Goal: Task Accomplishment & Management: Manage account settings

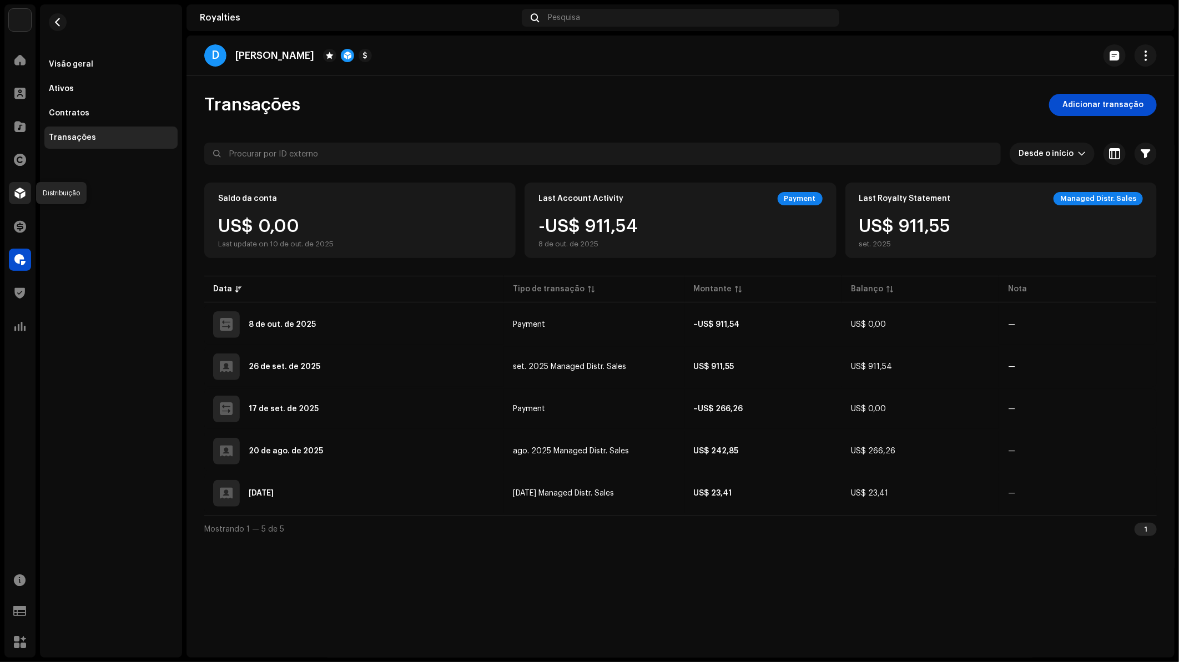
click at [22, 193] on span at bounding box center [19, 193] width 11 height 9
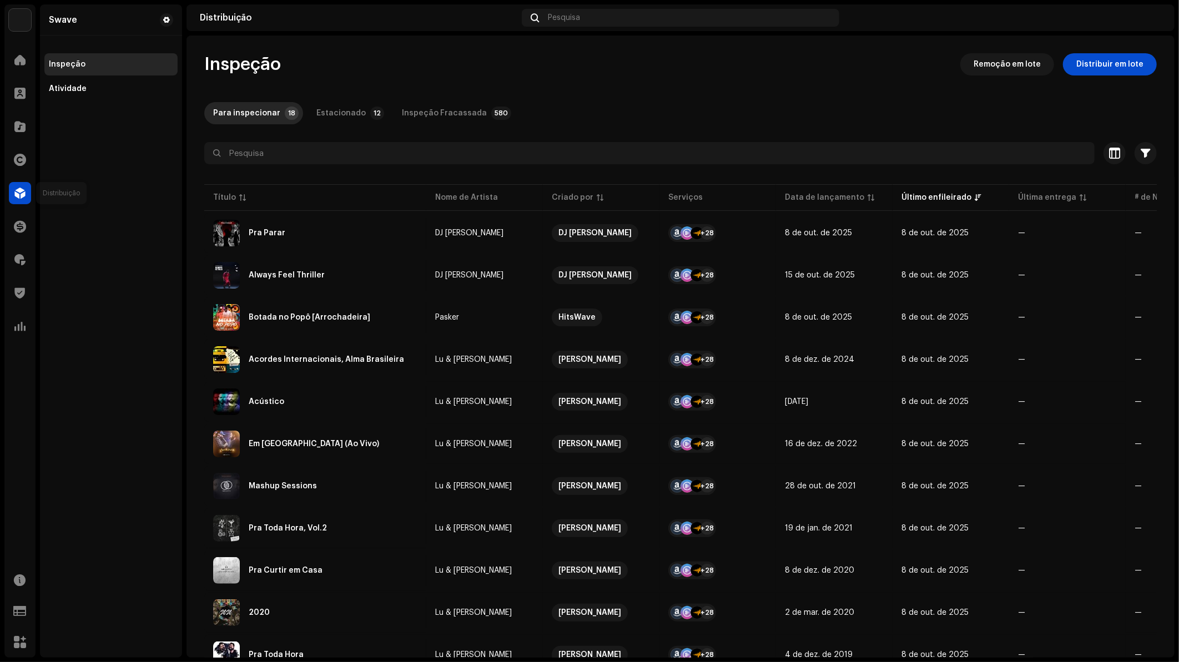
click at [16, 195] on span at bounding box center [19, 193] width 11 height 9
click at [388, 137] on div "Inspeção Remoção em lote Distribuir em lote Para inspecionar 18 Estacionado 12 …" at bounding box center [681, 526] width 988 height 946
click at [22, 123] on span at bounding box center [19, 126] width 11 height 9
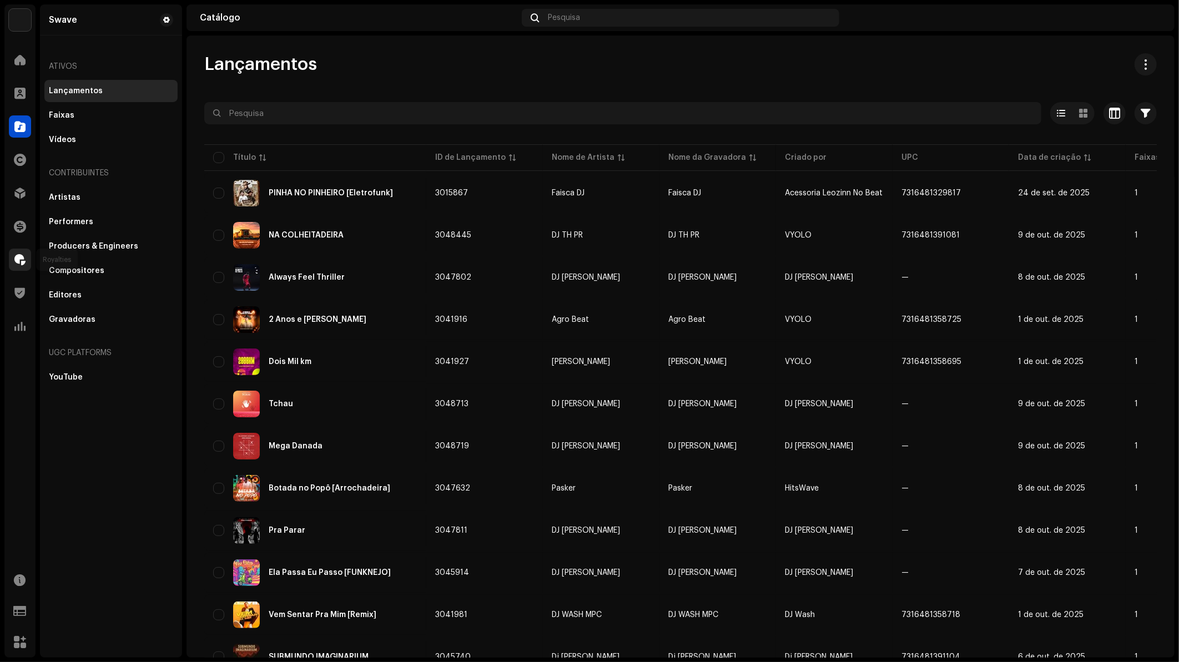
click at [23, 256] on span at bounding box center [19, 259] width 11 height 9
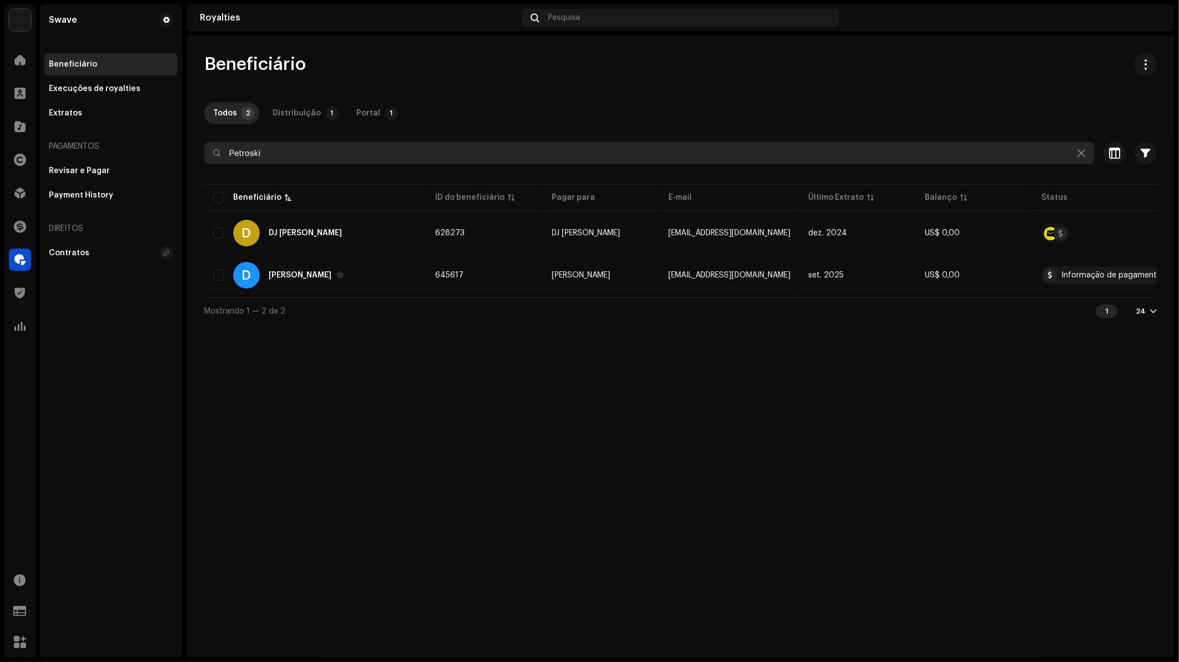
drag, startPoint x: 341, startPoint y: 149, endPoint x: 228, endPoint y: 154, distance: 112.8
click at [228, 154] on input "Petroski" at bounding box center [649, 153] width 891 height 22
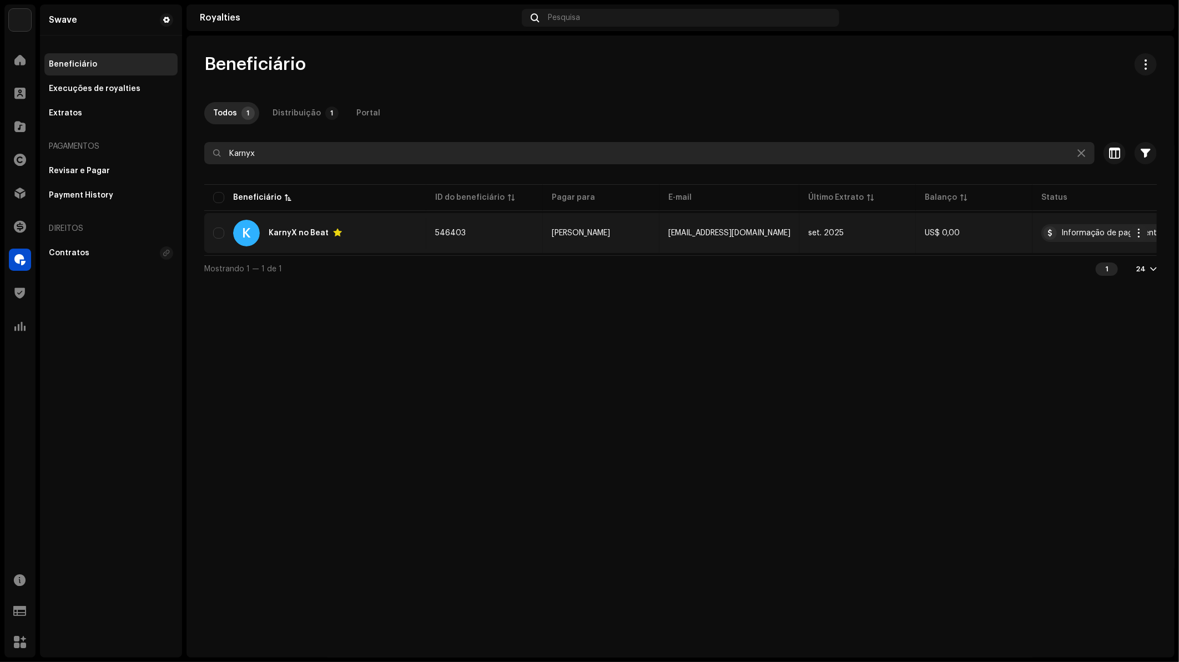
type input "Karnyx"
click at [314, 227] on div "K KarnyX no Beat" at bounding box center [315, 233] width 204 height 27
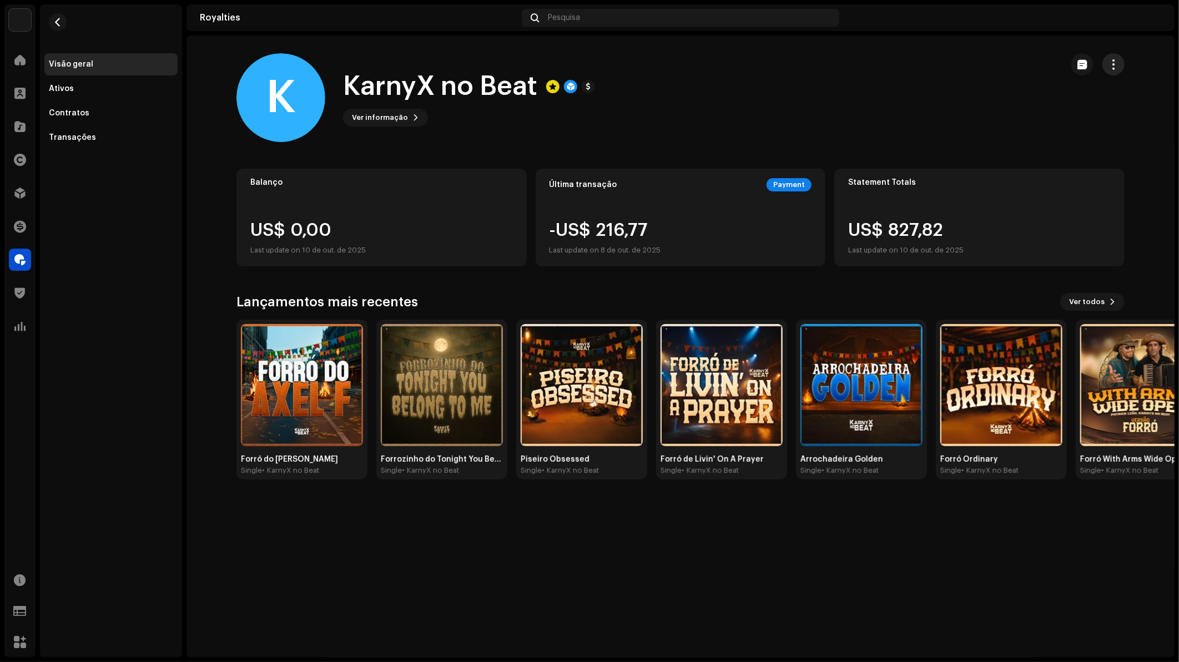
click at [1119, 65] on span "button" at bounding box center [1114, 64] width 11 height 9
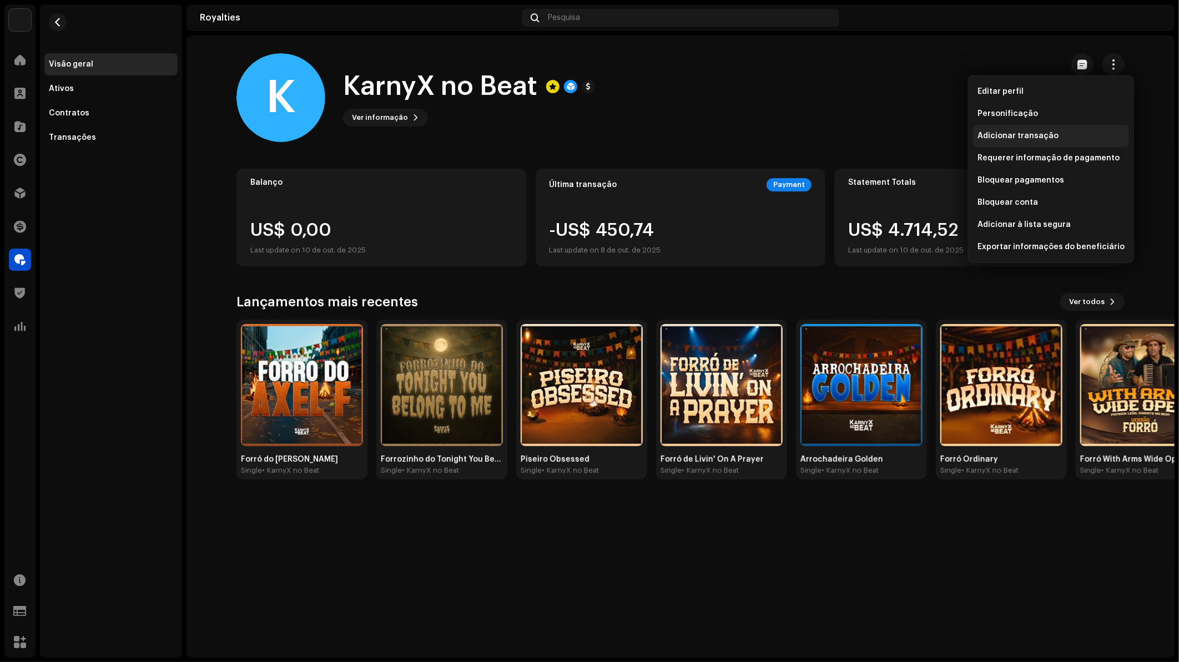
click at [1047, 143] on div "Adicionar transação" at bounding box center [1051, 136] width 156 height 22
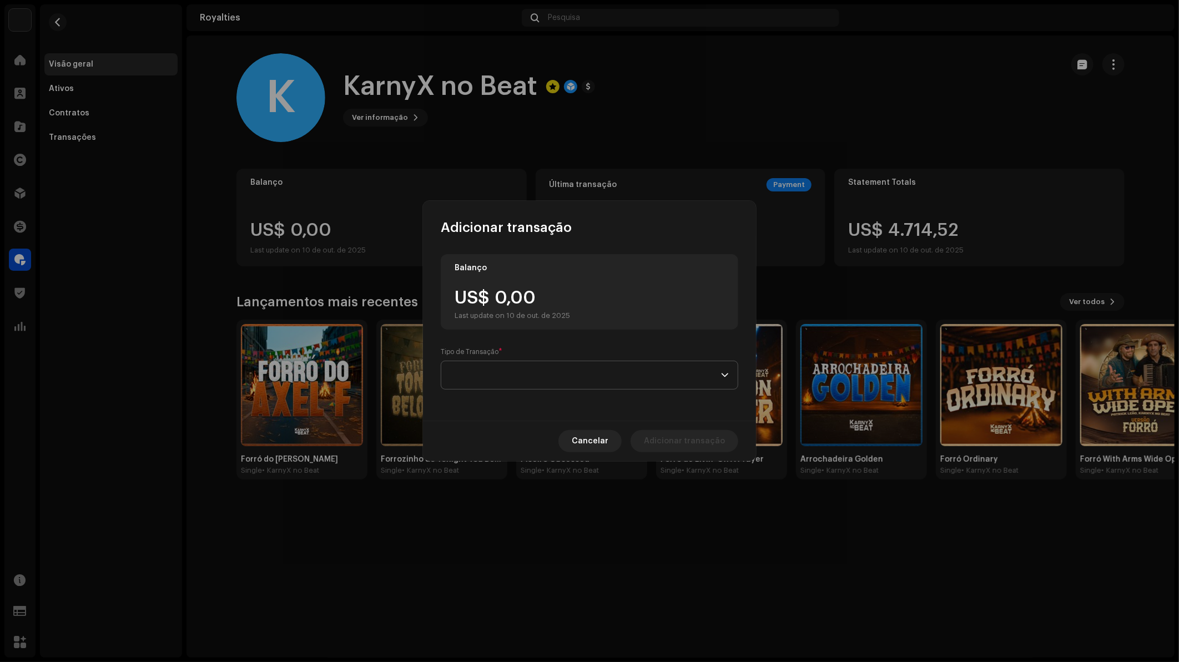
click at [600, 374] on span at bounding box center [585, 375] width 271 height 28
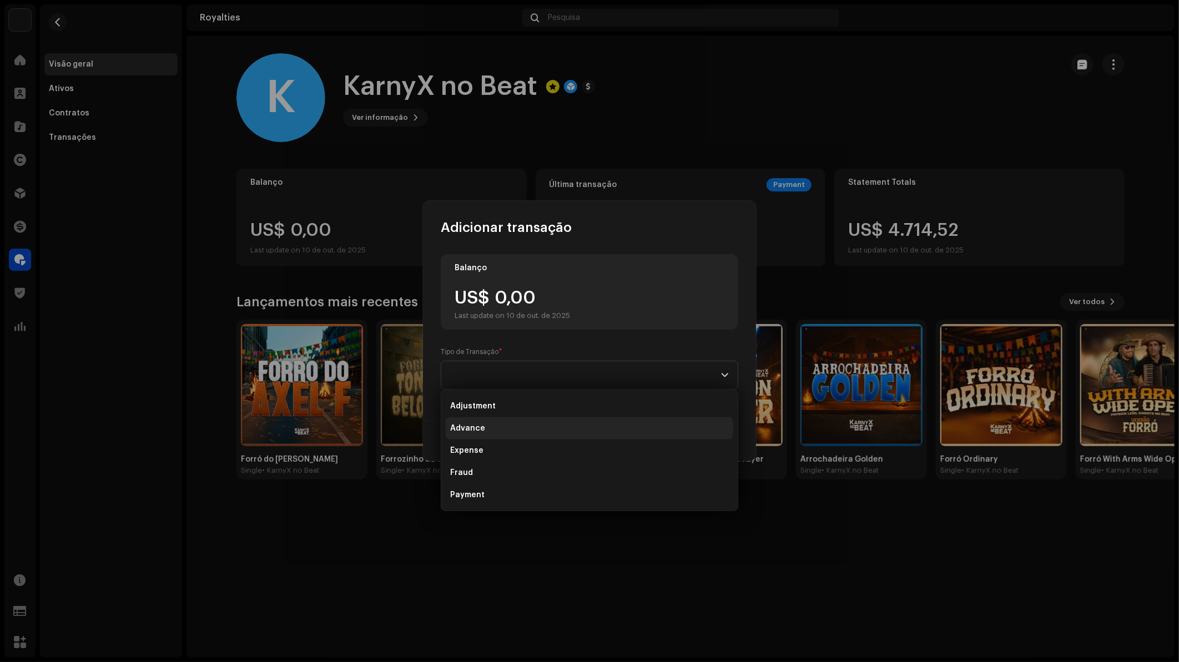
click at [487, 432] on li "Advance" at bounding box center [590, 428] width 288 height 22
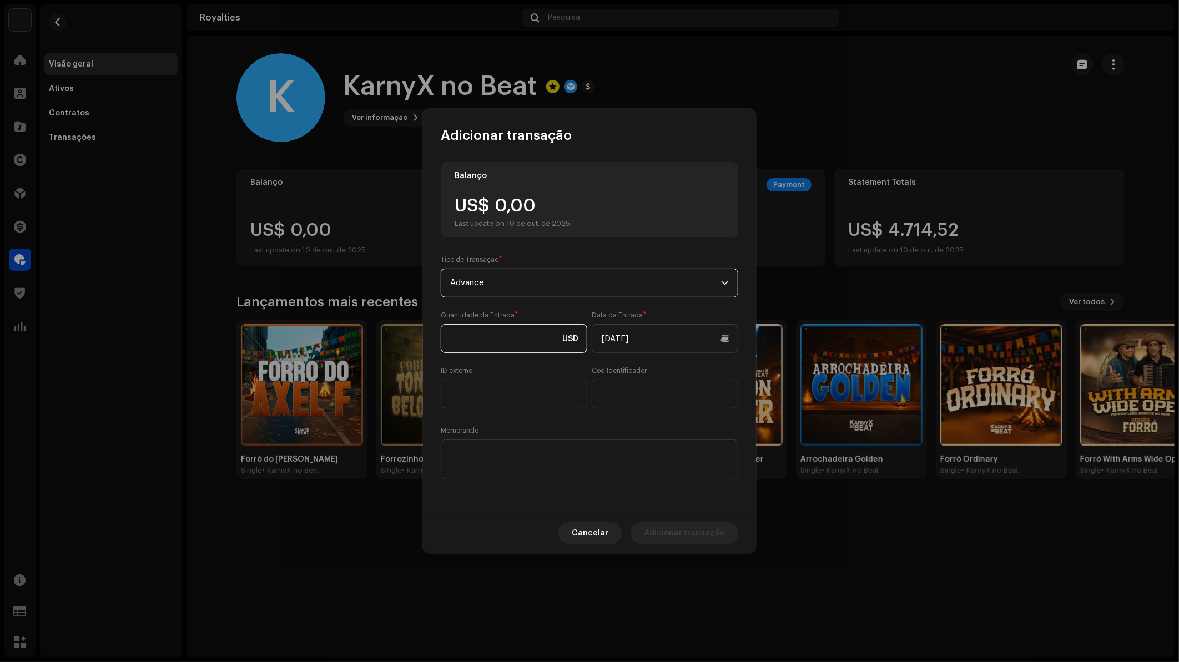
click at [523, 348] on input at bounding box center [514, 338] width 147 height 29
type input "650,00"
click at [537, 311] on div "Quantidade da Entrada * 650,00 USD" at bounding box center [514, 332] width 147 height 42
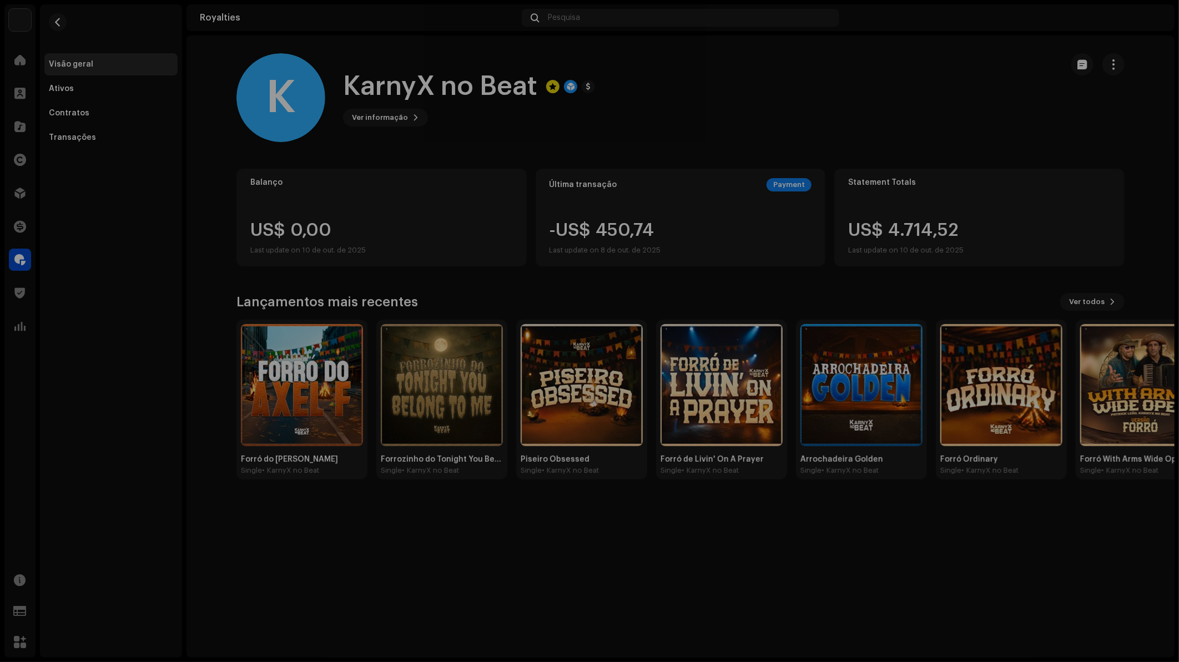
click at [987, 206] on div "Adicionar transação Balanço US$ 0,00 Last update on 10 de out. de 2025 Tipo de …" at bounding box center [589, 331] width 1179 height 662
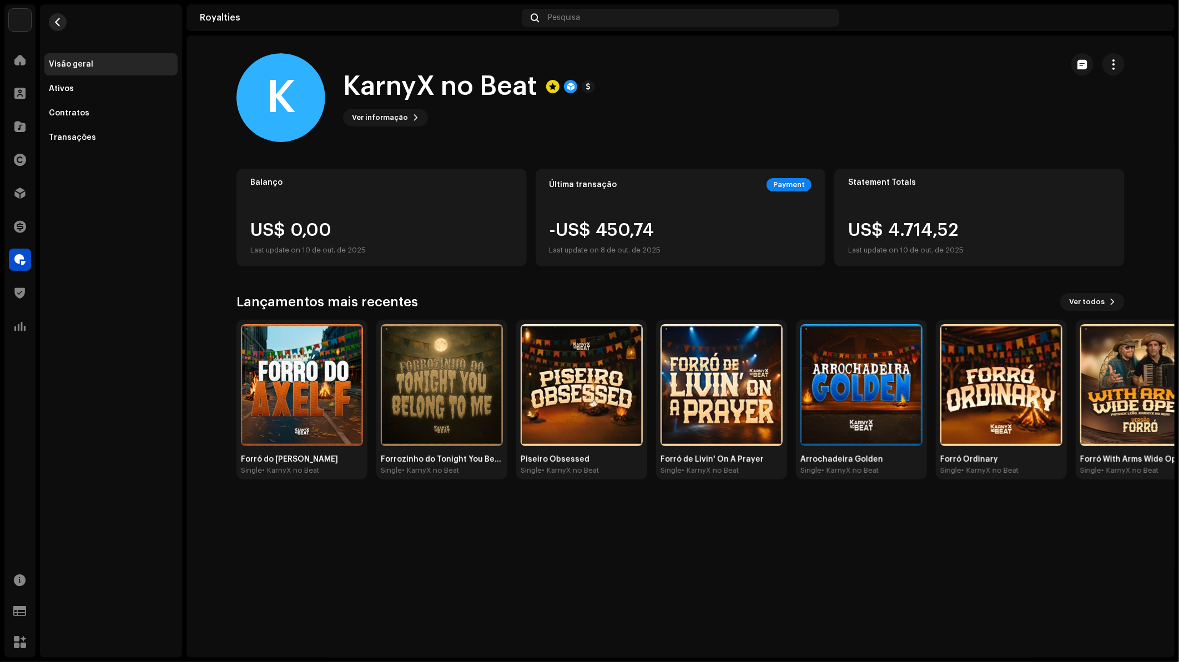
click at [56, 21] on span "button" at bounding box center [58, 22] width 8 height 9
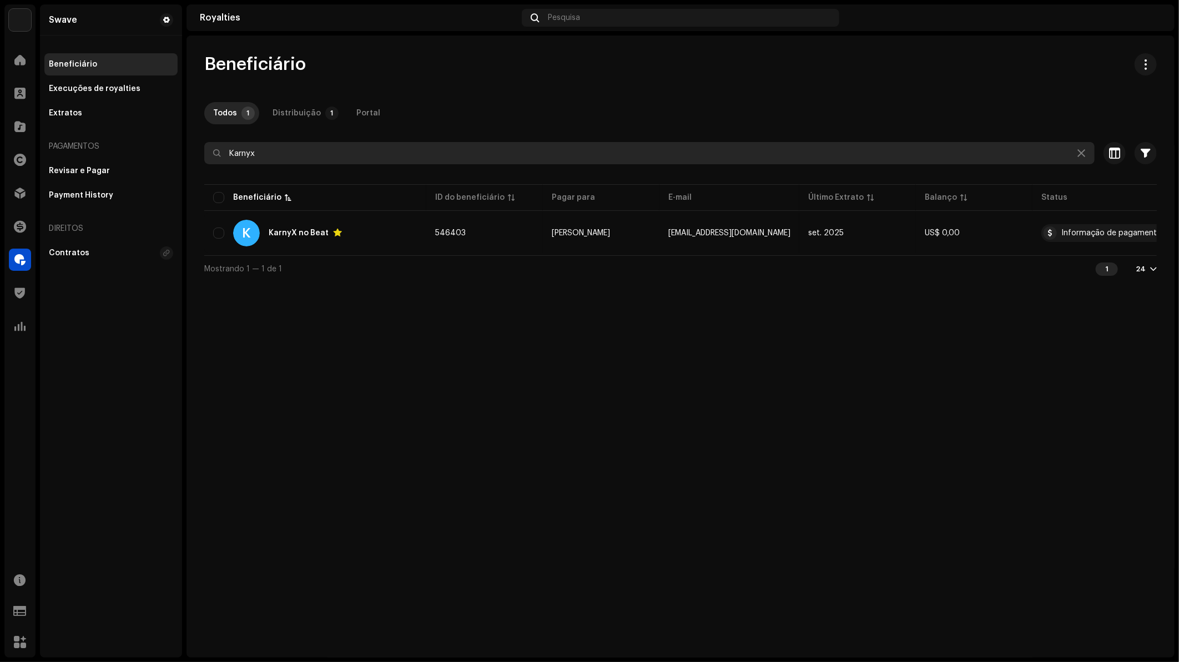
click at [200, 152] on div "Beneficiário Todos 1 Distribuição 1 Portal Karnyx Selecionado 0 Selecionar todo…" at bounding box center [681, 167] width 988 height 229
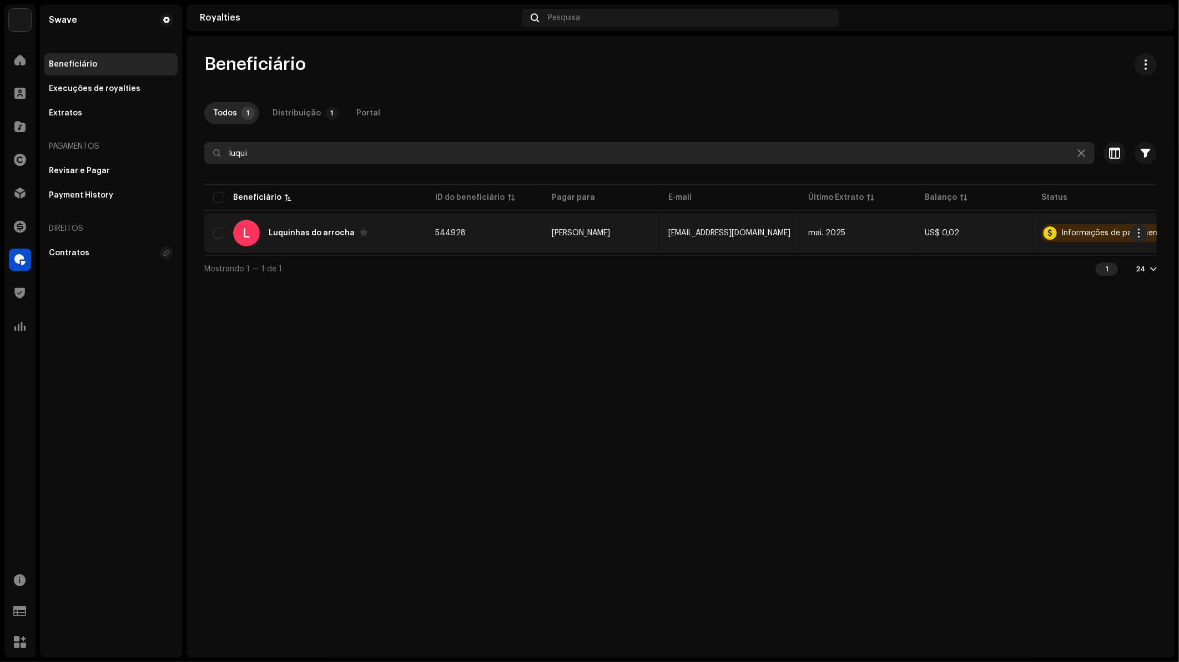
type input "luqui"
click at [327, 230] on div "Luquinhas do arrocha" at bounding box center [312, 233] width 86 height 8
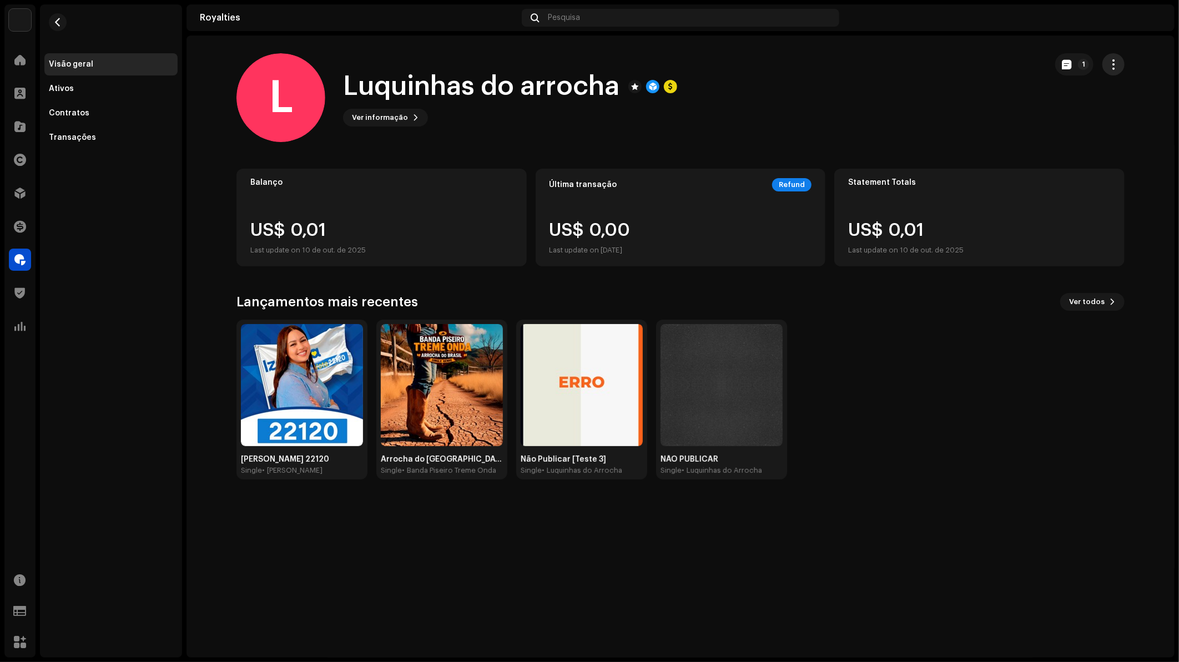
click at [1114, 67] on span "button" at bounding box center [1114, 64] width 11 height 9
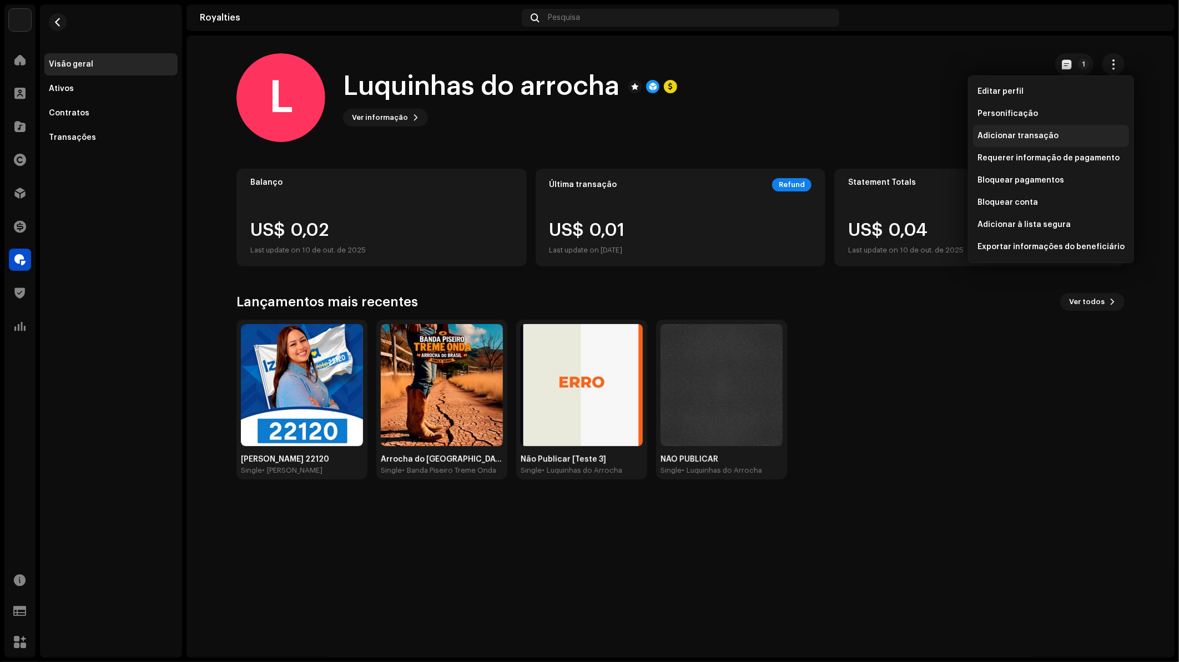
click at [1038, 133] on span "Adicionar transação" at bounding box center [1018, 136] width 81 height 9
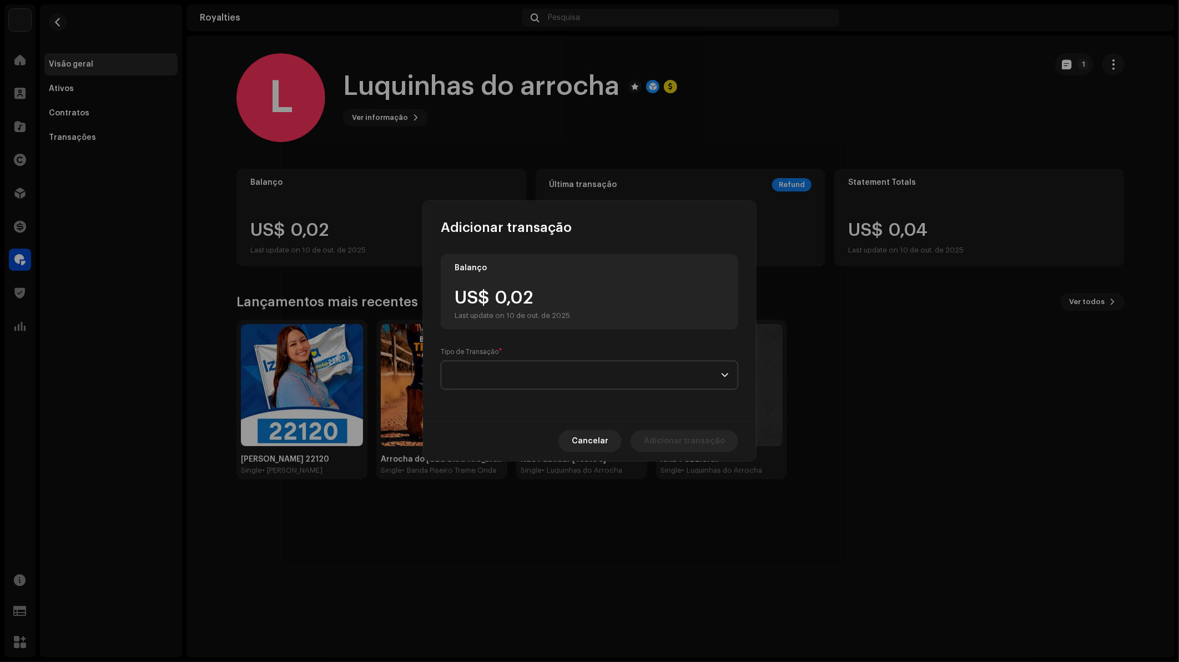
click at [506, 378] on span at bounding box center [585, 375] width 271 height 28
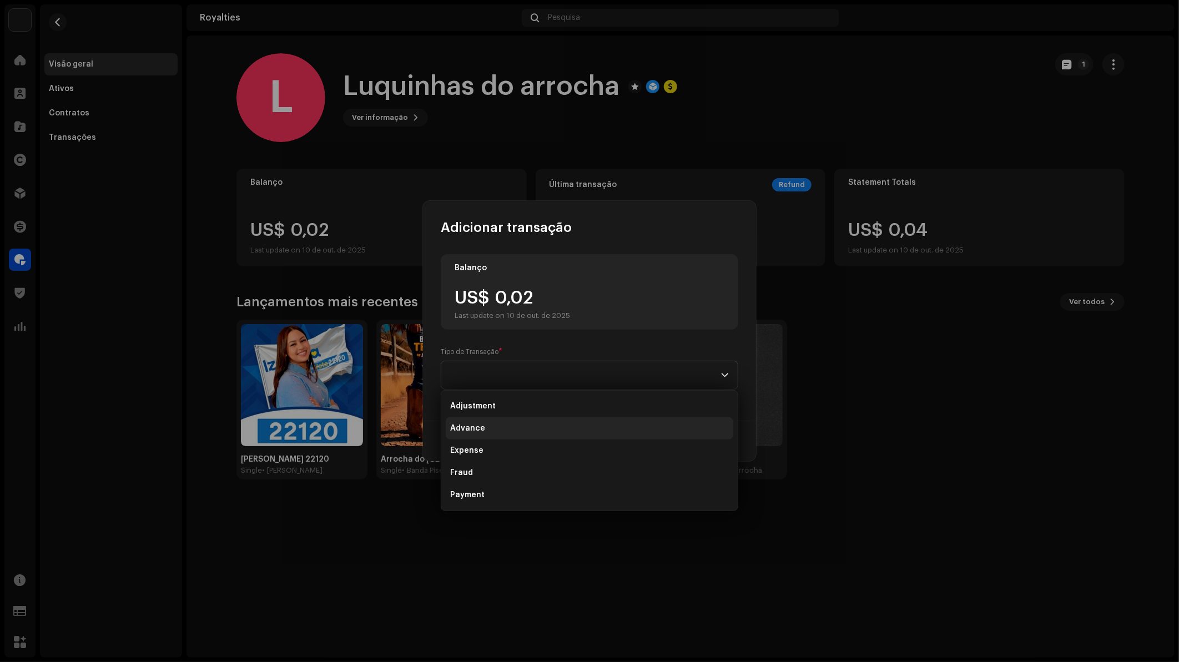
click at [491, 426] on li "Advance" at bounding box center [590, 428] width 288 height 22
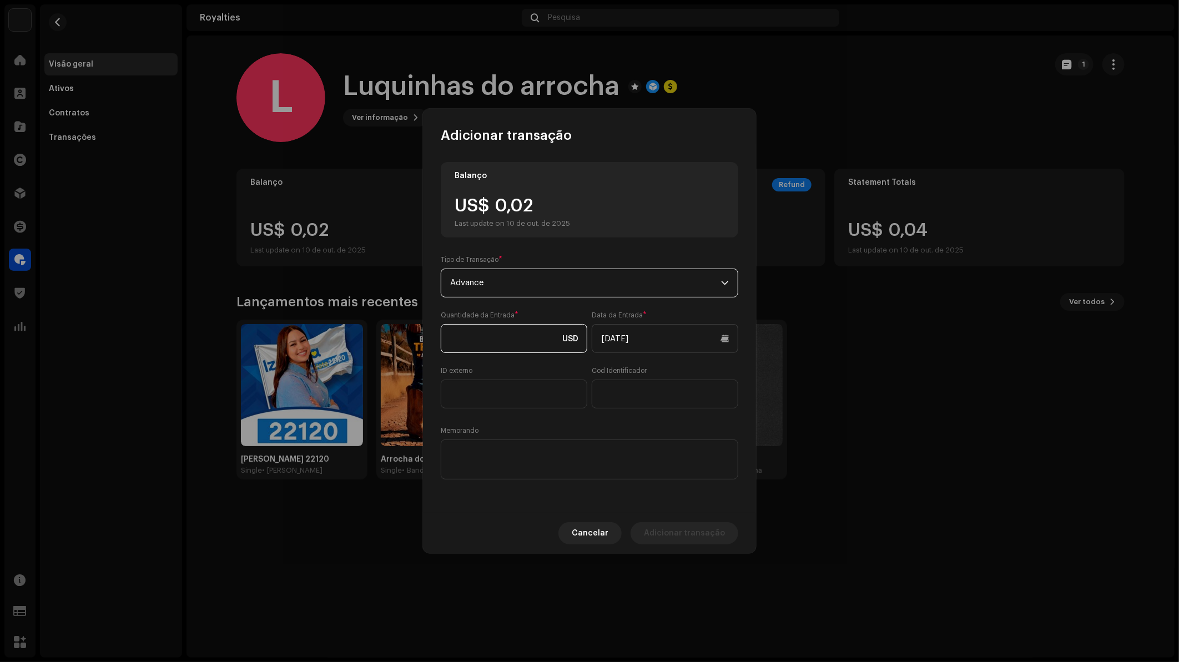
click at [515, 338] on input at bounding box center [514, 338] width 147 height 29
type input "2,00"
click at [544, 358] on div "Quantidade da Entrada * 2,00 USD Data da Entrada * 10/10/2025 ID externo Cod Id…" at bounding box center [590, 360] width 298 height 98
click at [627, 334] on input "10/10/2025" at bounding box center [665, 338] width 147 height 29
click at [660, 449] on span "8" at bounding box center [658, 451] width 18 height 18
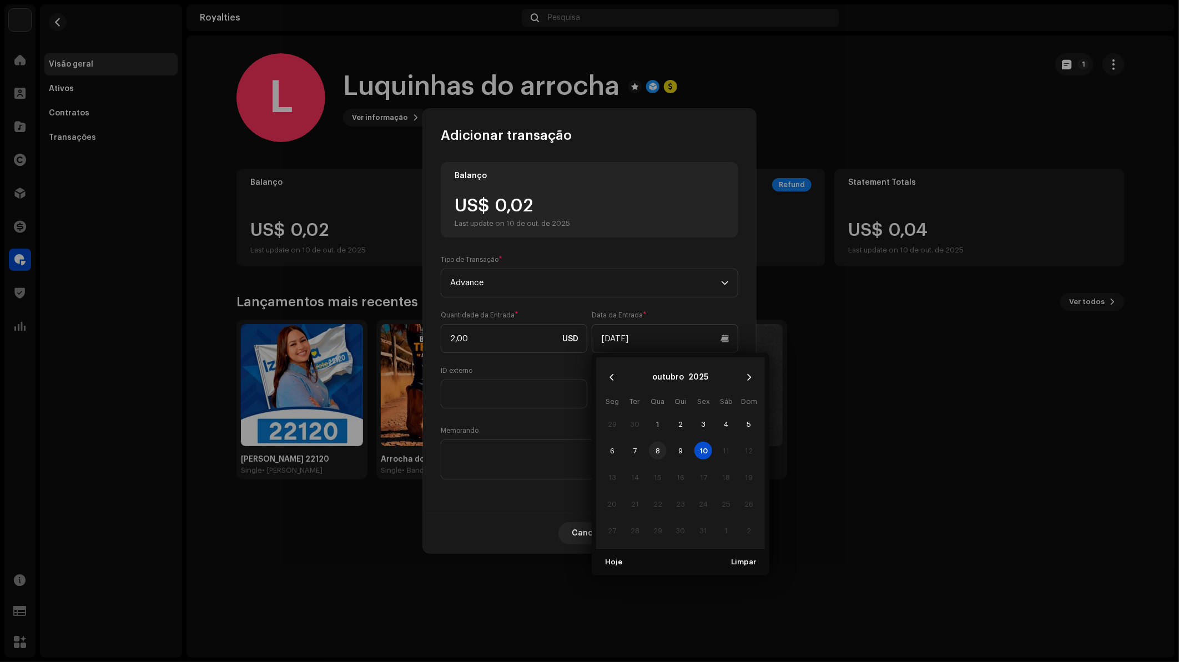
type input "08/10/2025"
click at [534, 376] on div "ID externo" at bounding box center [514, 387] width 147 height 42
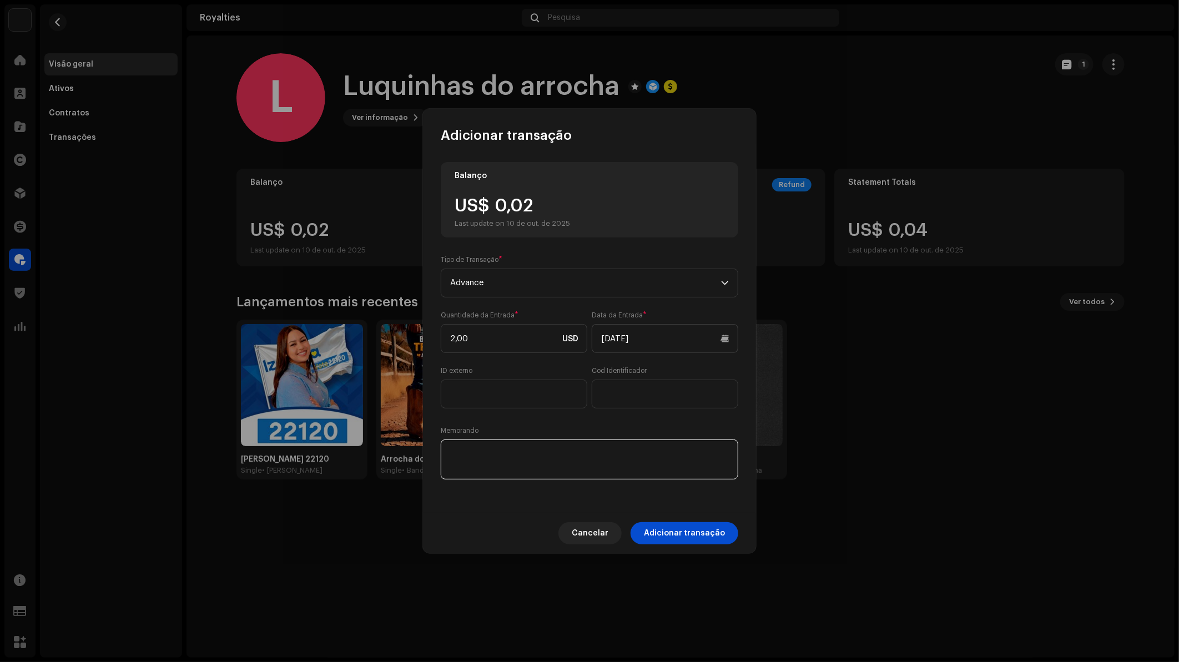
click at [554, 461] on textarea at bounding box center [590, 460] width 298 height 40
type textarea "Advanced teste"
click at [667, 526] on span "Adicionar transação" at bounding box center [684, 533] width 81 height 22
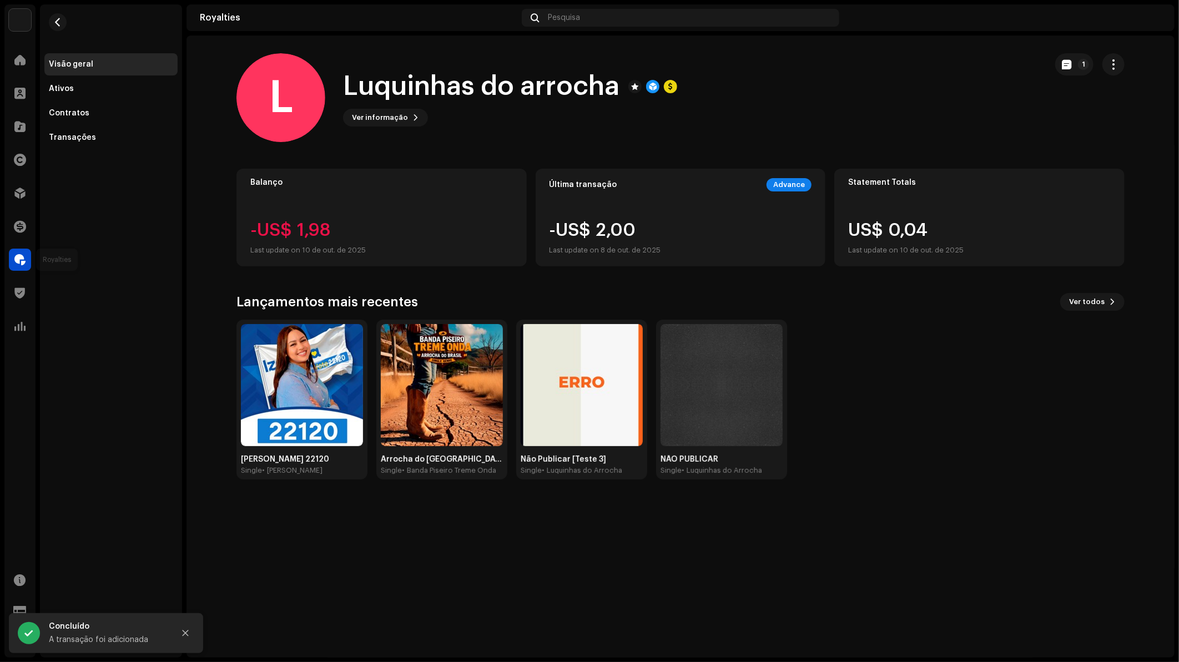
click at [21, 264] on span at bounding box center [19, 259] width 11 height 9
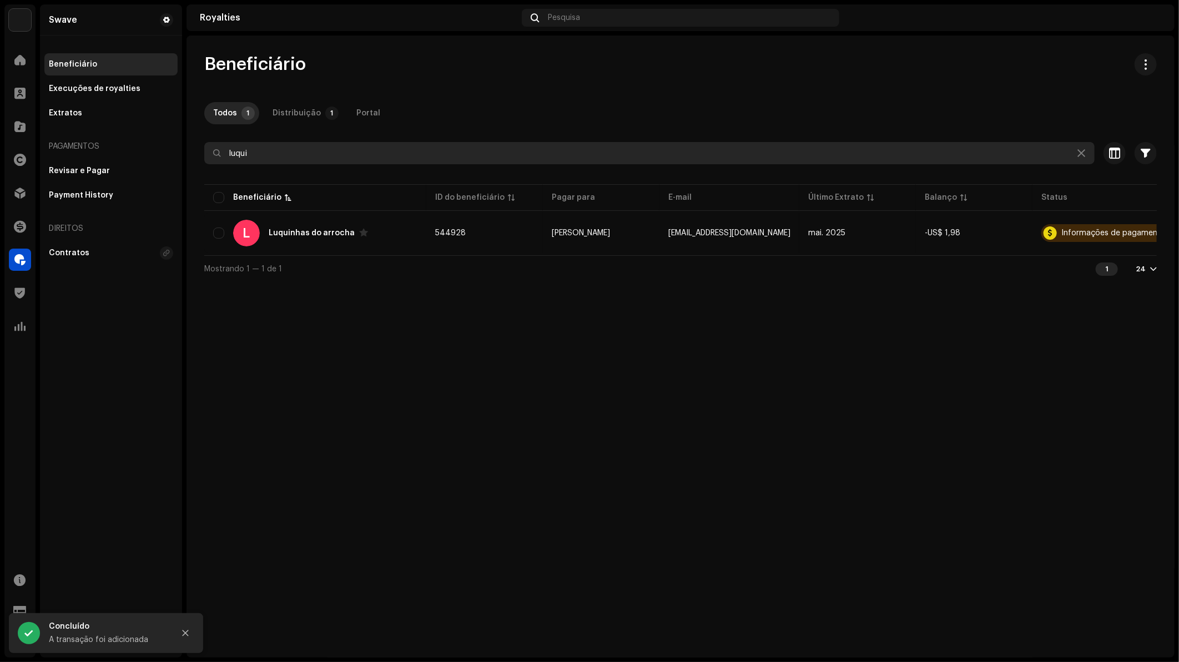
drag, startPoint x: 336, startPoint y: 150, endPoint x: 209, endPoint y: 148, distance: 127.2
click at [187, 149] on div "Beneficiário Todos 1 Distribuição 1 Portal luqui Selecionado 0 Selecionar todos…" at bounding box center [681, 167] width 988 height 229
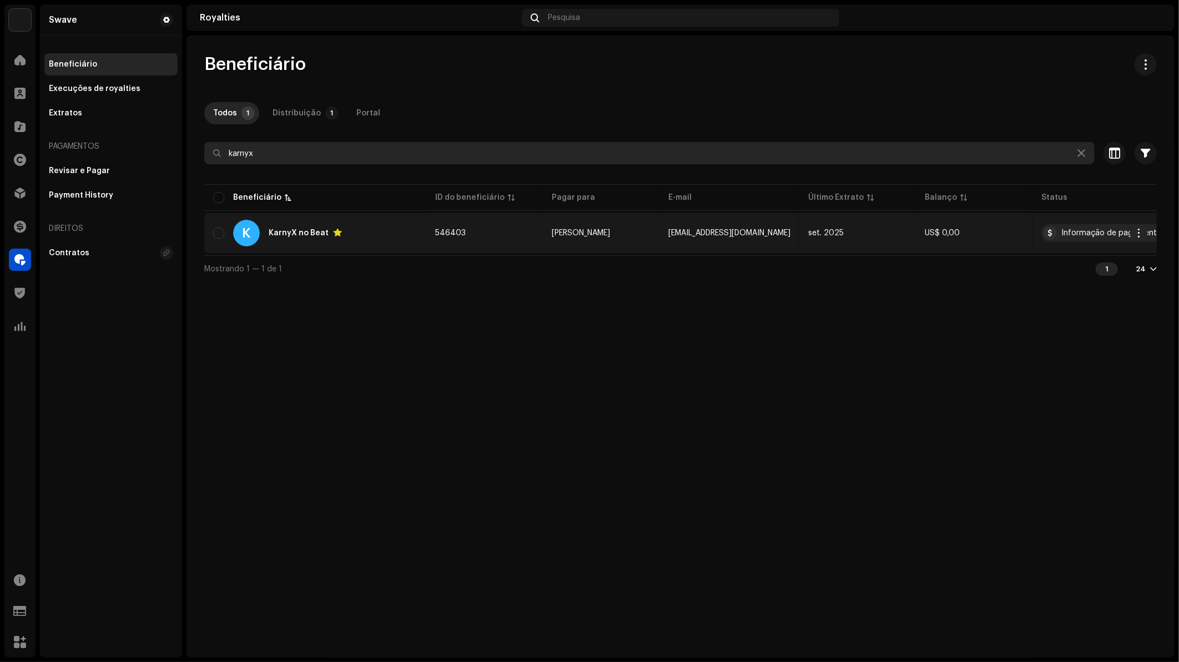
type input "karnyx"
click at [298, 234] on div "KarnyX no Beat" at bounding box center [299, 233] width 60 height 8
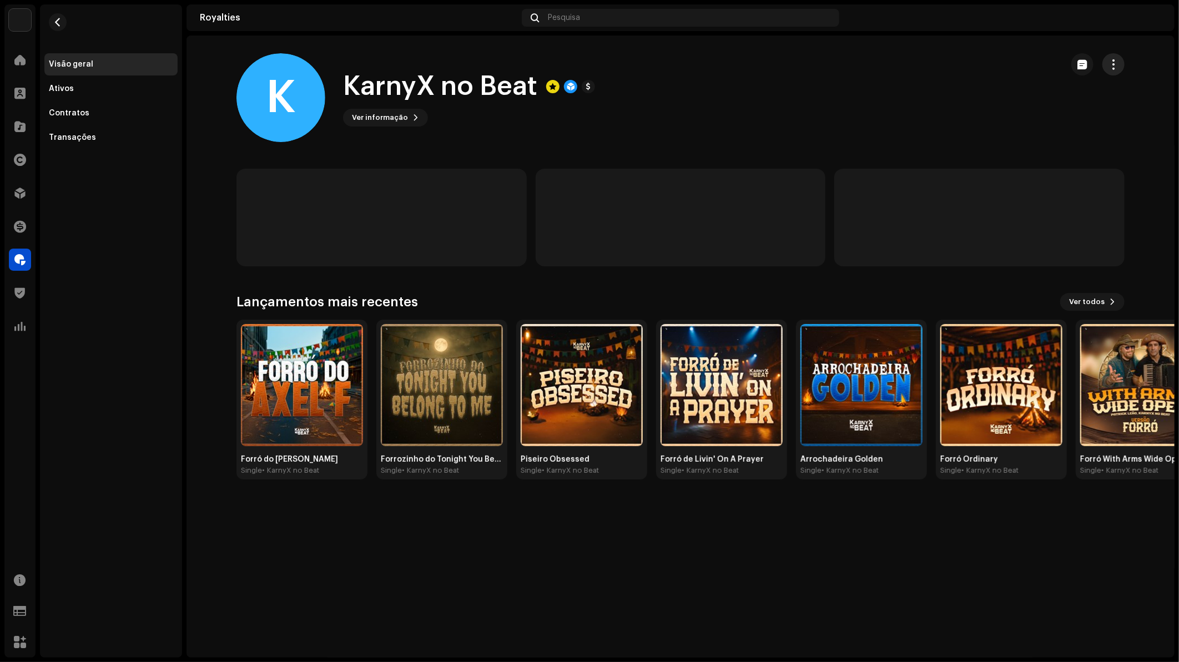
click at [1111, 64] on span "button" at bounding box center [1114, 64] width 11 height 9
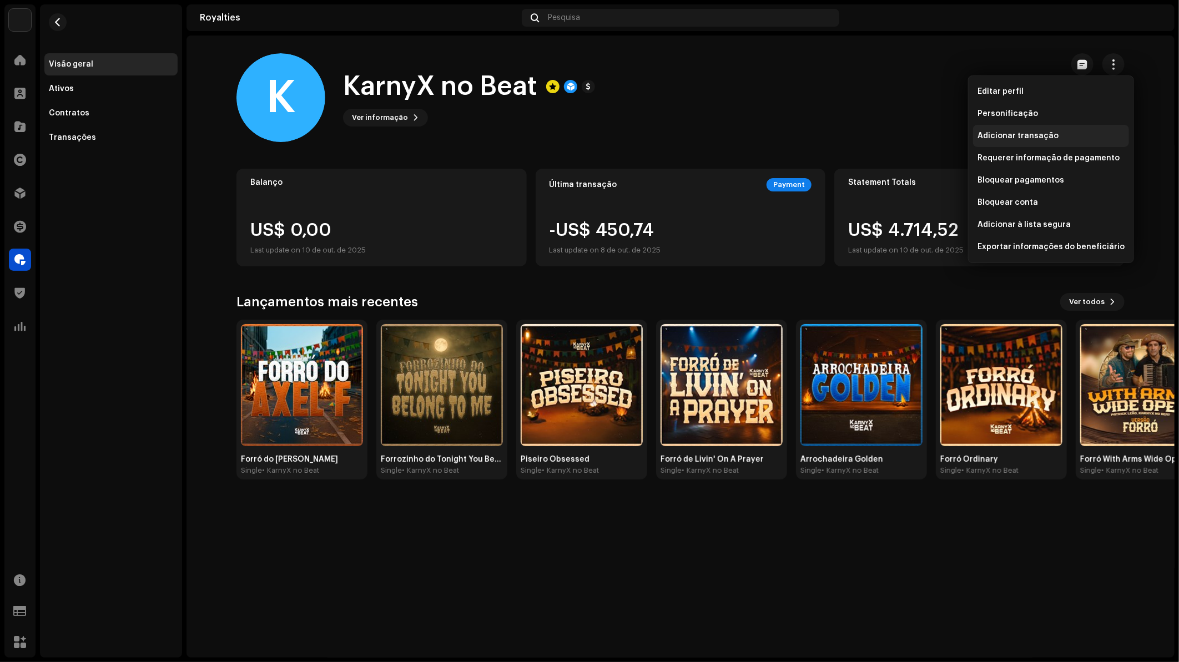
click at [1039, 138] on span "Adicionar transação" at bounding box center [1018, 136] width 81 height 9
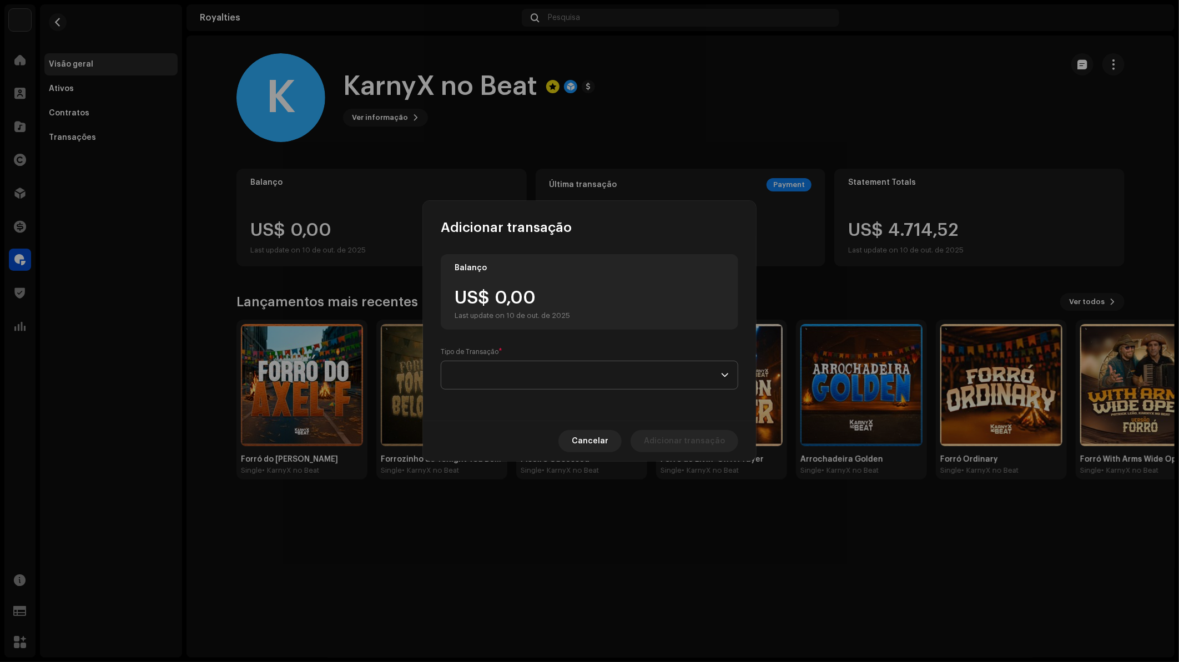
click at [570, 370] on span at bounding box center [585, 375] width 271 height 28
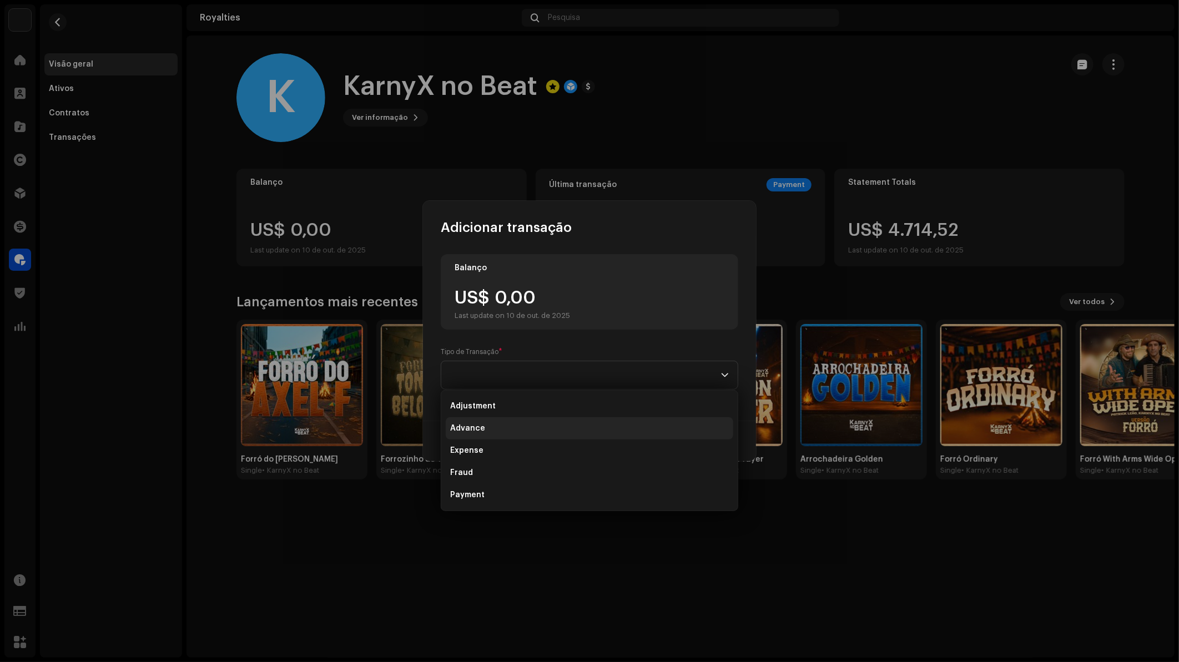
click at [497, 430] on li "Advance" at bounding box center [590, 428] width 288 height 22
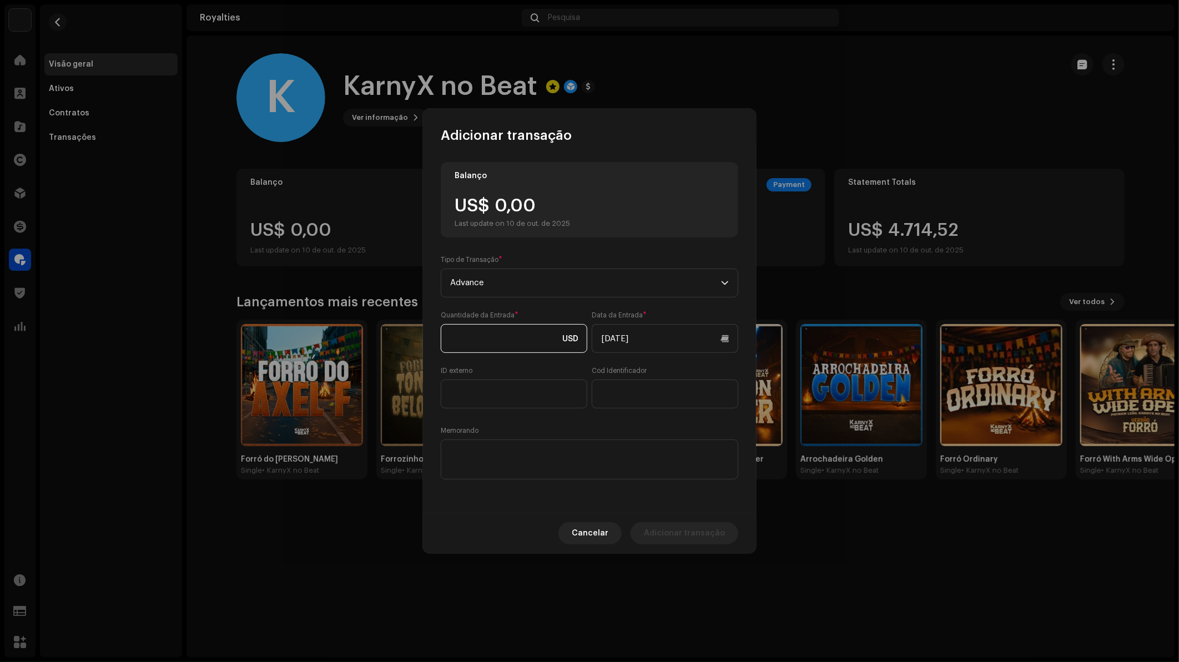
click at [502, 338] on input at bounding box center [514, 338] width 147 height 29
type input "650,00"
click at [657, 447] on span "8" at bounding box center [658, 451] width 18 height 18
type input "08/10/2025"
click at [524, 450] on textarea at bounding box center [590, 460] width 298 height 40
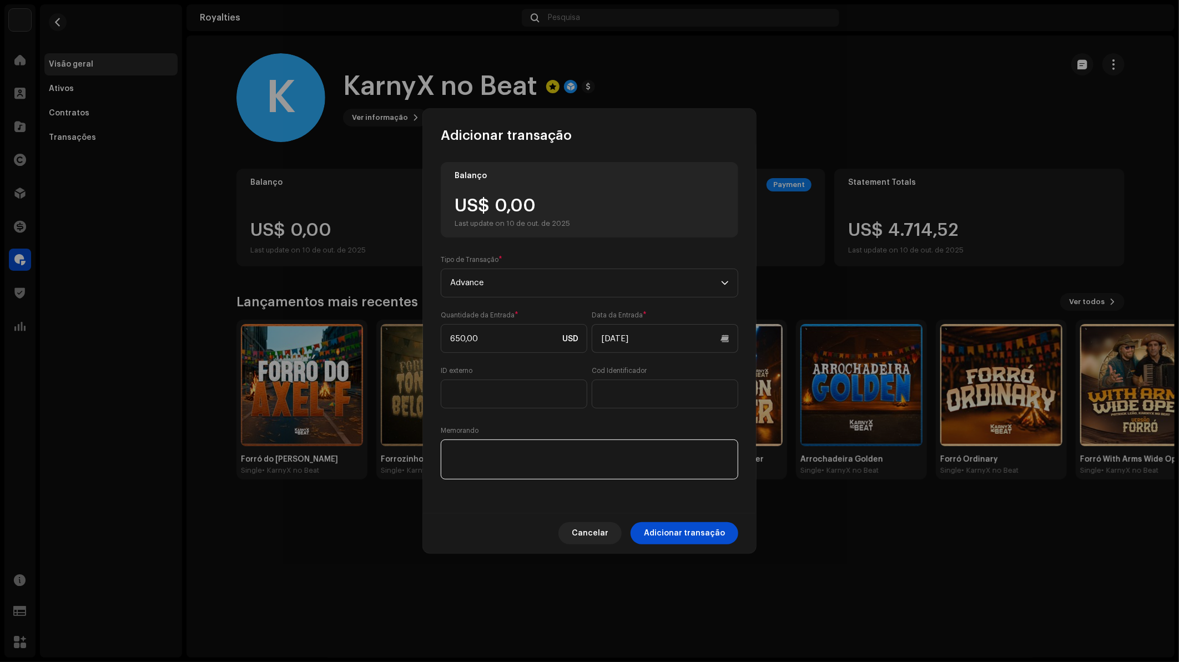
paste textarea "Data: 10/10/2025 Referência: Advanced – Artista Karnyx no Beat Descrição: Regis…"
click at [481, 452] on textarea at bounding box center [590, 460] width 298 height 40
drag, startPoint x: 500, startPoint y: 448, endPoint x: 446, endPoint y: 460, distance: 55.1
click at [446, 460] on textarea at bounding box center [590, 460] width 298 height 40
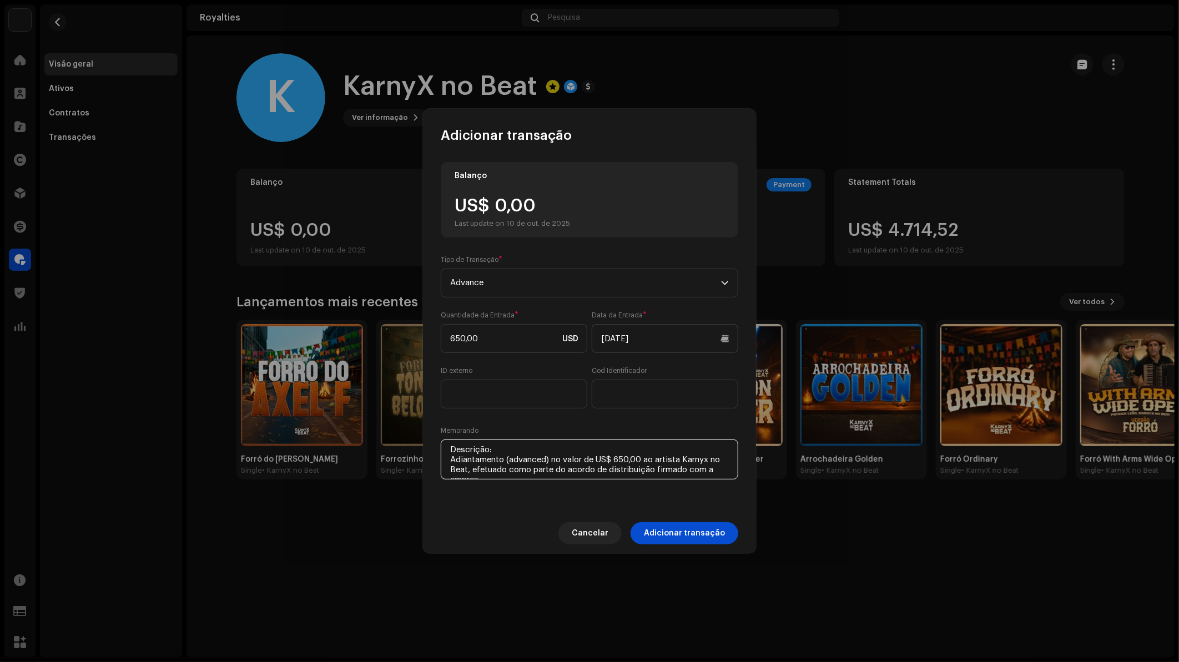
drag, startPoint x: 490, startPoint y: 451, endPoint x: 445, endPoint y: 450, distance: 44.4
click at [445, 450] on textarea at bounding box center [590, 460] width 298 height 40
click at [576, 472] on textarea at bounding box center [590, 460] width 298 height 40
click at [623, 424] on div "Balanço US$ 0,00 Last update on 10 de out. de 2025 Tipo de Transação * Advance …" at bounding box center [590, 322] width 298 height 320
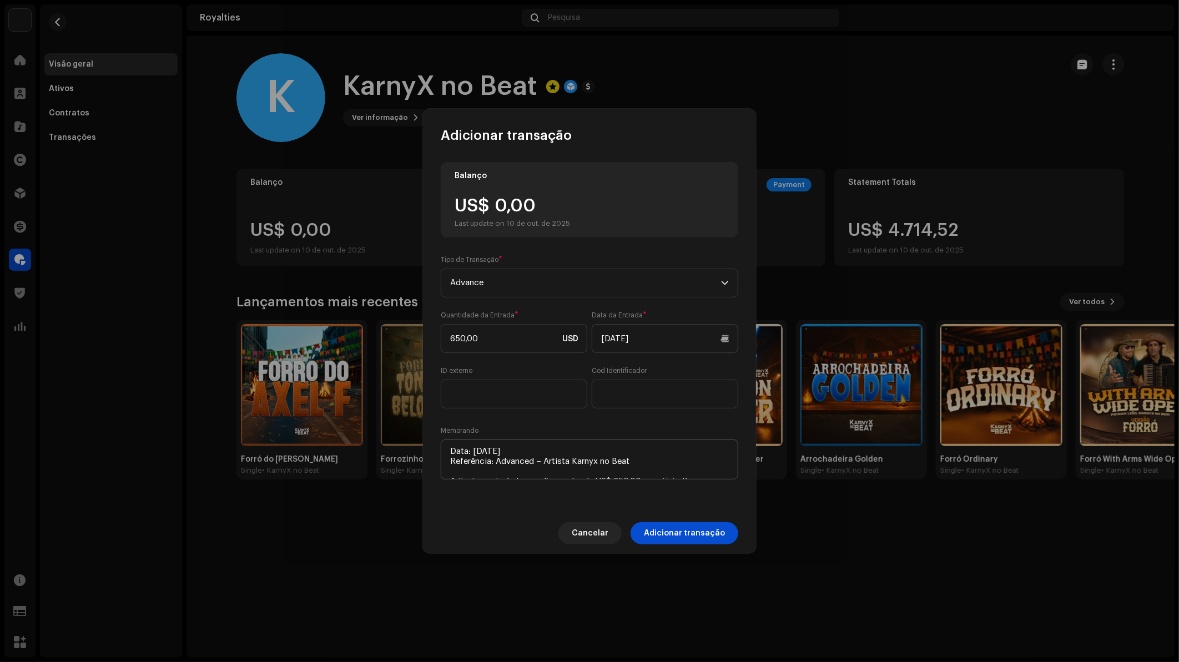
scroll to position [0, 0]
drag, startPoint x: 497, startPoint y: 461, endPoint x: 445, endPoint y: 462, distance: 52.2
click at [445, 462] on textarea at bounding box center [590, 460] width 298 height 40
drag, startPoint x: 472, startPoint y: 454, endPoint x: 437, endPoint y: 453, distance: 34.4
click at [437, 453] on div "Balanço US$ 0,00 Last update on 10 de out. de 2025 Tipo de Transação * Advance …" at bounding box center [589, 328] width 333 height 369
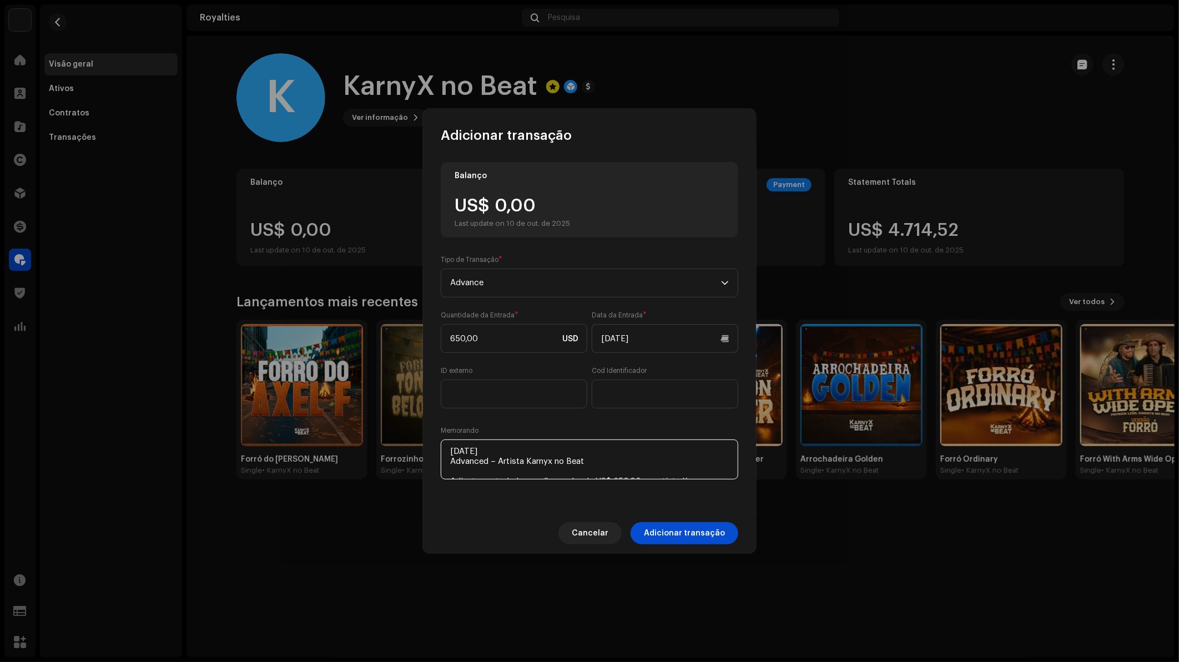
click at [622, 467] on textarea at bounding box center [590, 460] width 298 height 40
type textarea "[DATE] Advanced – Artista Karnyx no Beat Adiantamento (advanced) no valor de US…"
click at [683, 537] on span "Adicionar transação" at bounding box center [684, 533] width 81 height 22
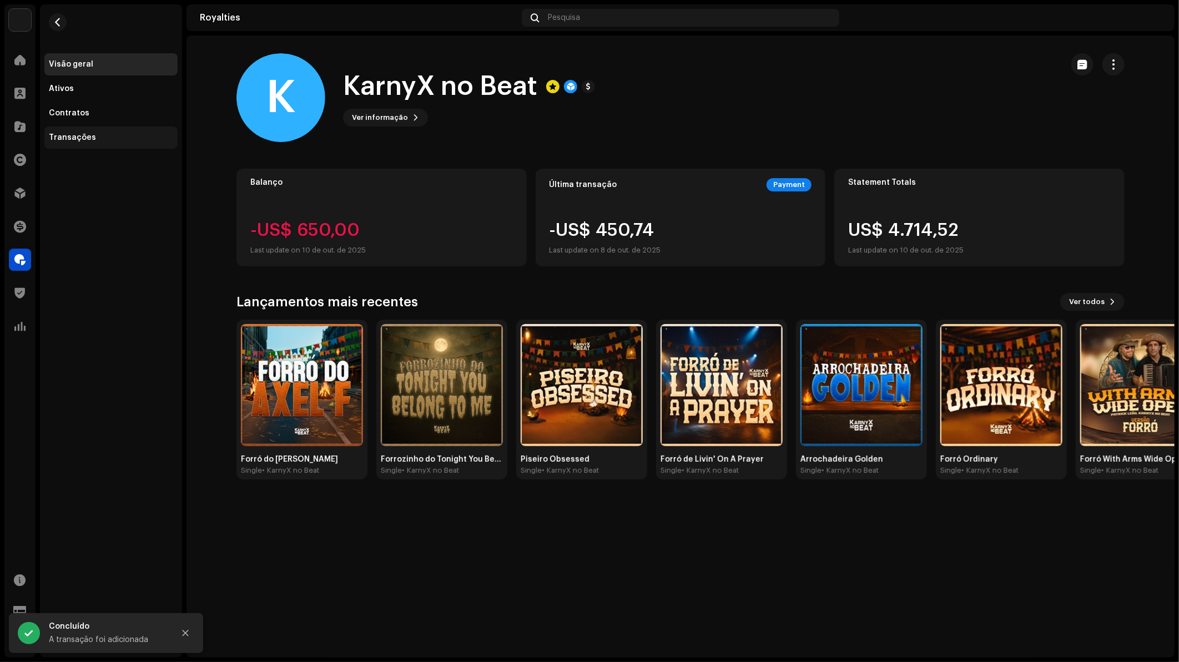
click at [125, 133] on div "Transações" at bounding box center [111, 137] width 124 height 9
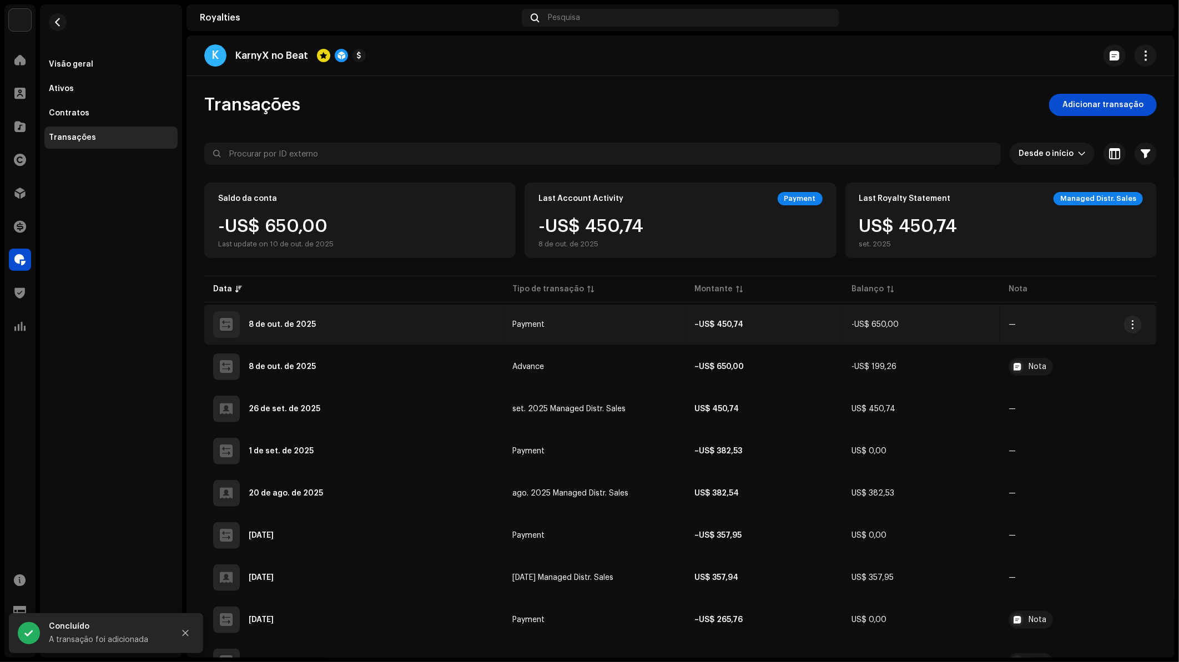
click at [637, 326] on td "Payment" at bounding box center [595, 325] width 182 height 40
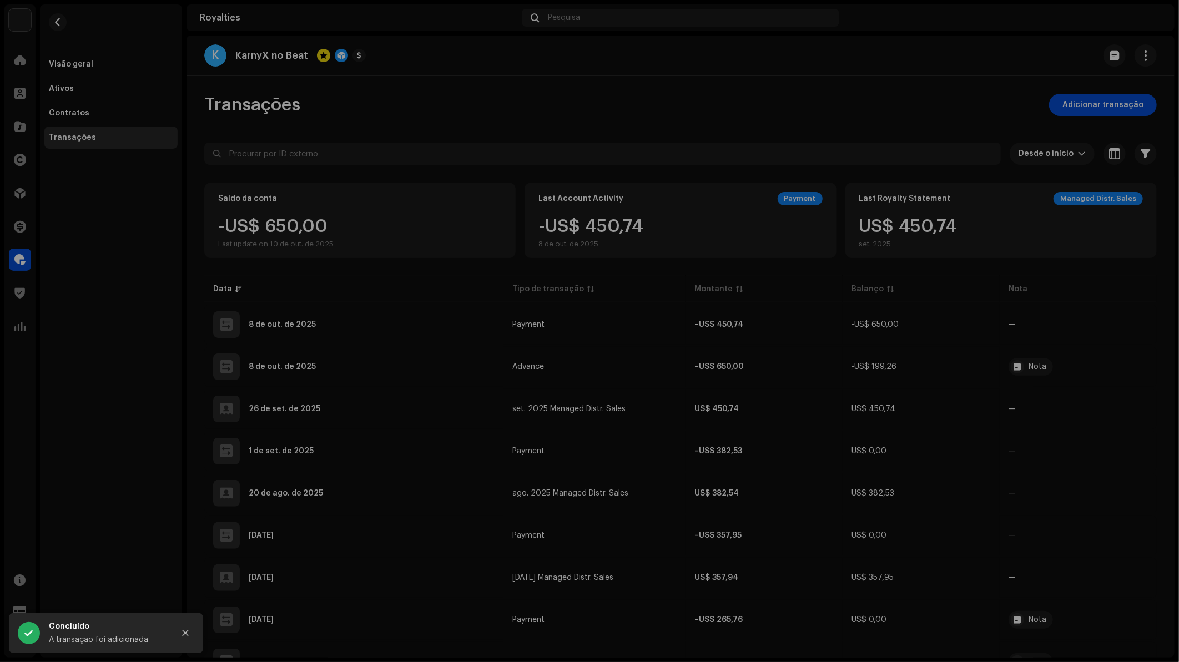
click at [794, 333] on div "Detalhes de transação Tipo de transação Payment Insira a Quantia – US$ 450,74 D…" at bounding box center [589, 331] width 1179 height 662
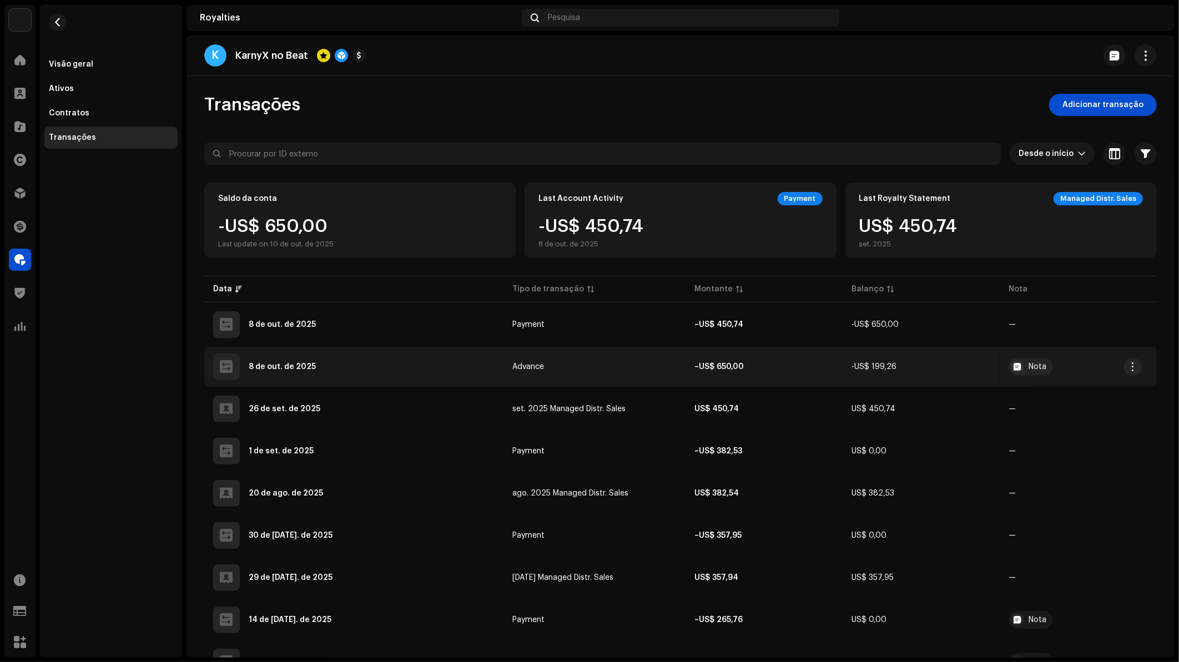
click at [646, 367] on td "Advance" at bounding box center [595, 367] width 182 height 40
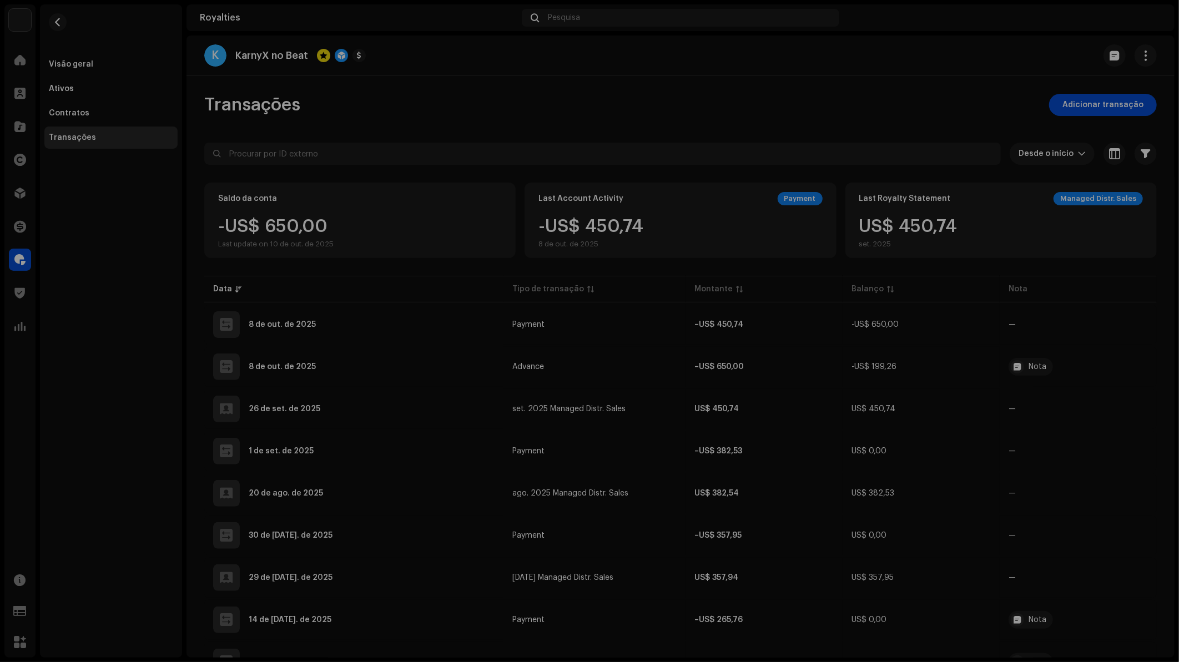
click at [786, 373] on div "Detalhes de transação Tipo de transação Advance Insira a Quantia – US$ 650,00 D…" at bounding box center [589, 331] width 1179 height 662
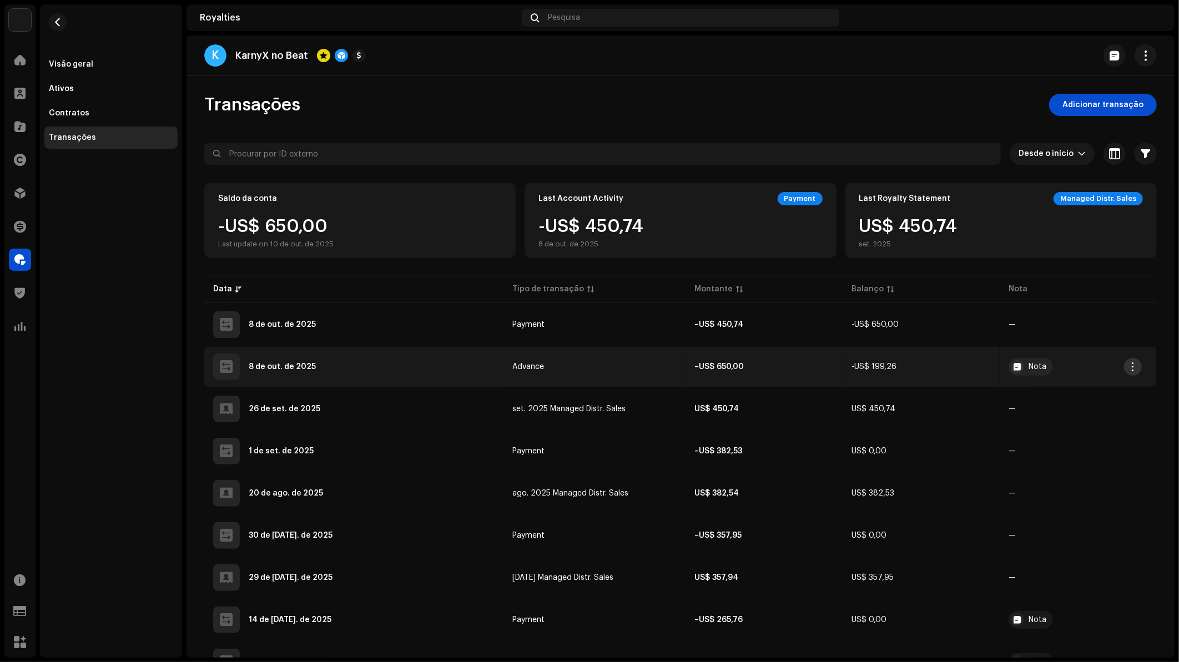
click at [1137, 365] on span "button" at bounding box center [1133, 367] width 8 height 9
click at [1087, 394] on div "View Details" at bounding box center [1080, 390] width 103 height 9
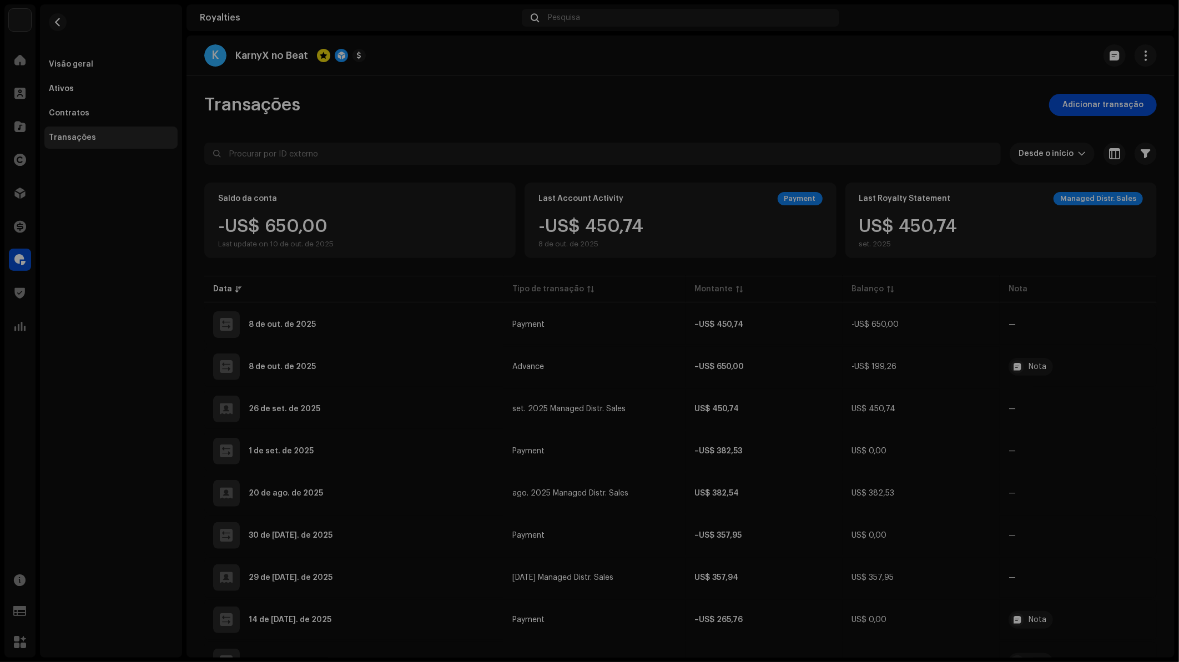
click at [776, 360] on div "Detalhes de transação Tipo de transação Advance Insira a Quantia – US$ 650,00 D…" at bounding box center [589, 331] width 1179 height 662
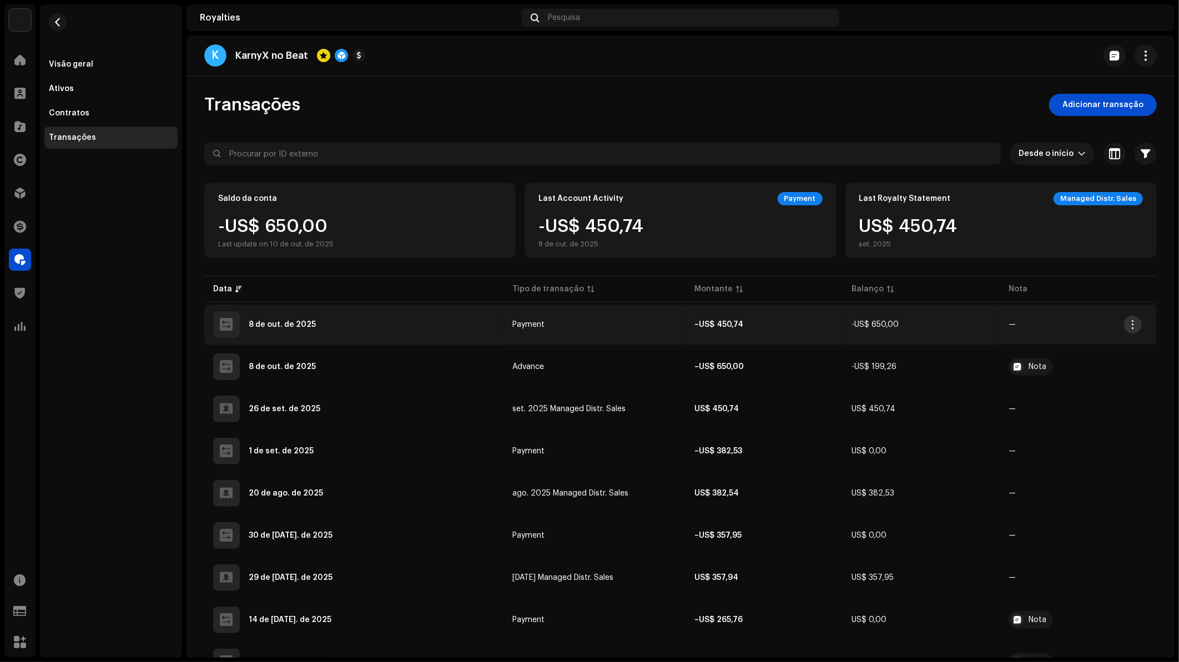
click at [1132, 322] on span "button" at bounding box center [1133, 324] width 8 height 9
click at [1089, 345] on div "View Details" at bounding box center [1080, 349] width 103 height 9
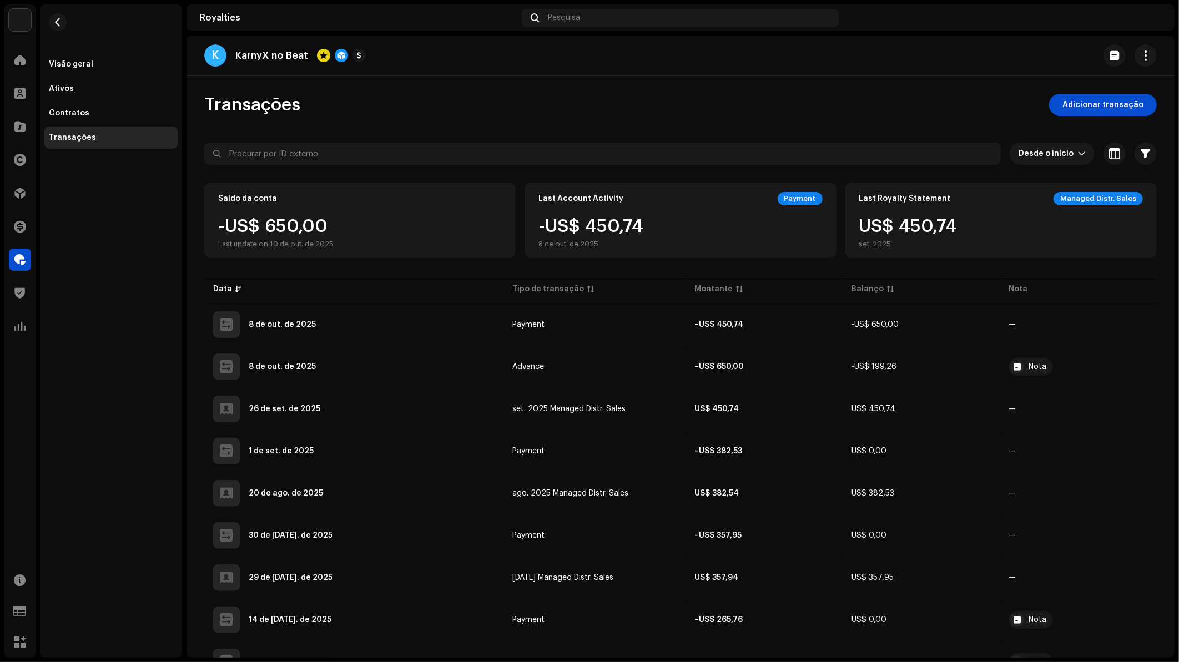
click at [850, 325] on div "Detalhes de transação Tipo de transação Payment Insira a Quantia – US$ 450,74 D…" at bounding box center [589, 331] width 1179 height 662
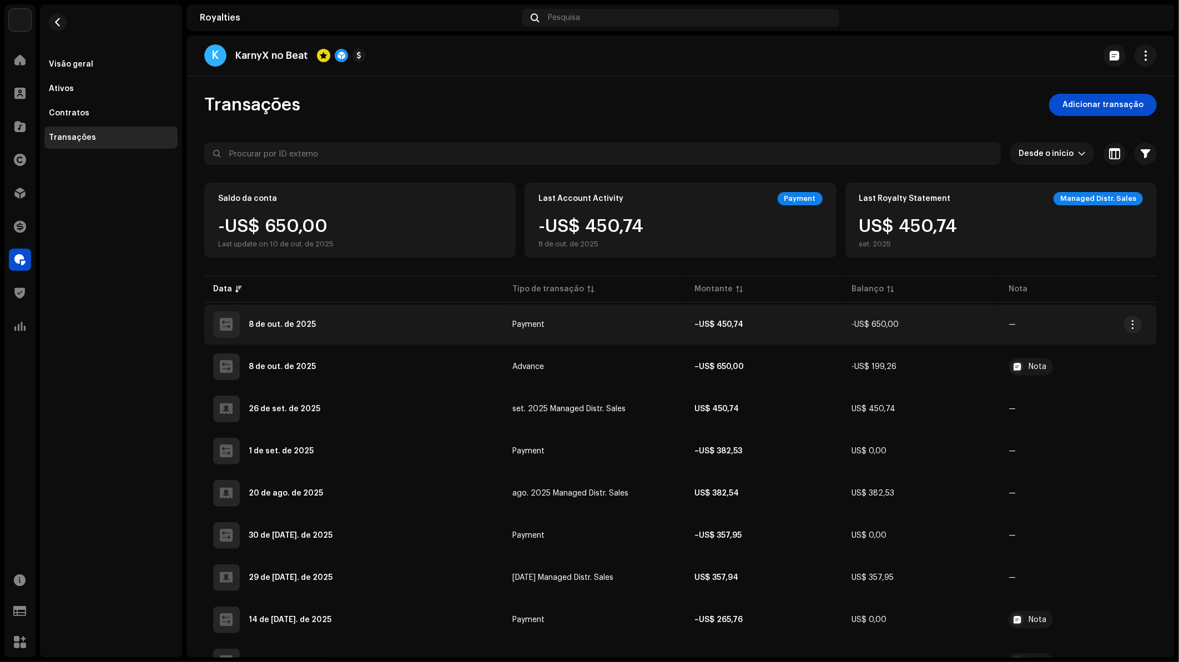
click at [597, 330] on td "Payment" at bounding box center [595, 325] width 182 height 40
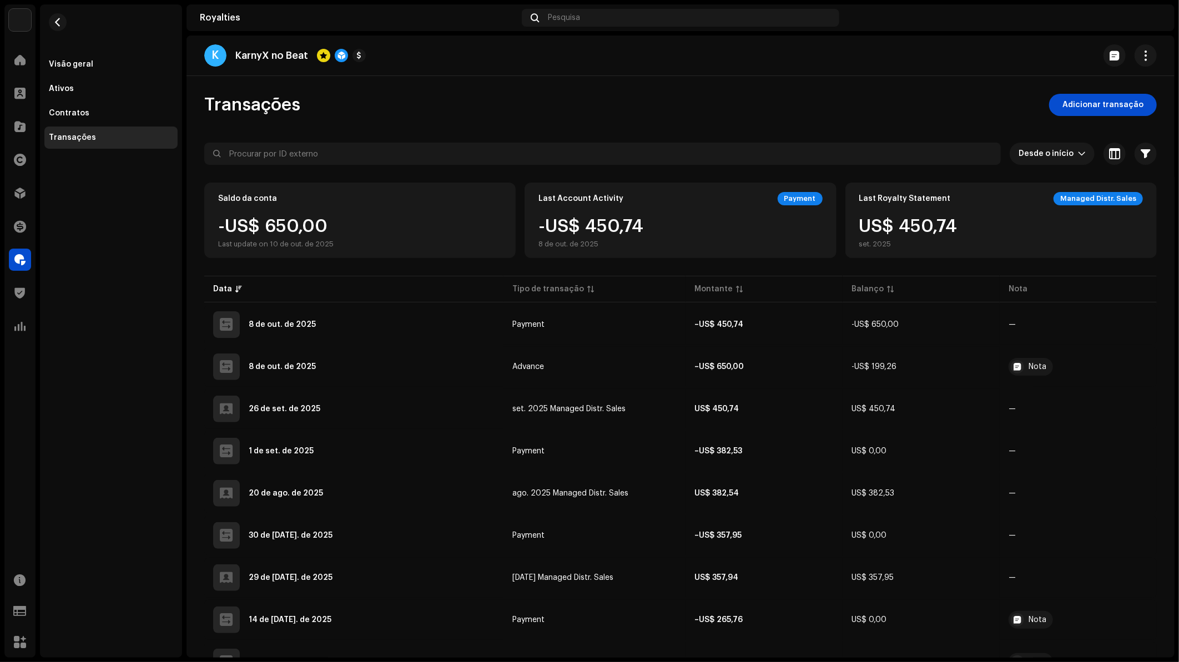
click at [605, 137] on div "Detalhes de transação Tipo de transação Payment Insira a Quantia – US$ 450,74 D…" at bounding box center [589, 331] width 1179 height 662
click at [118, 61] on div "Visão geral" at bounding box center [111, 64] width 124 height 9
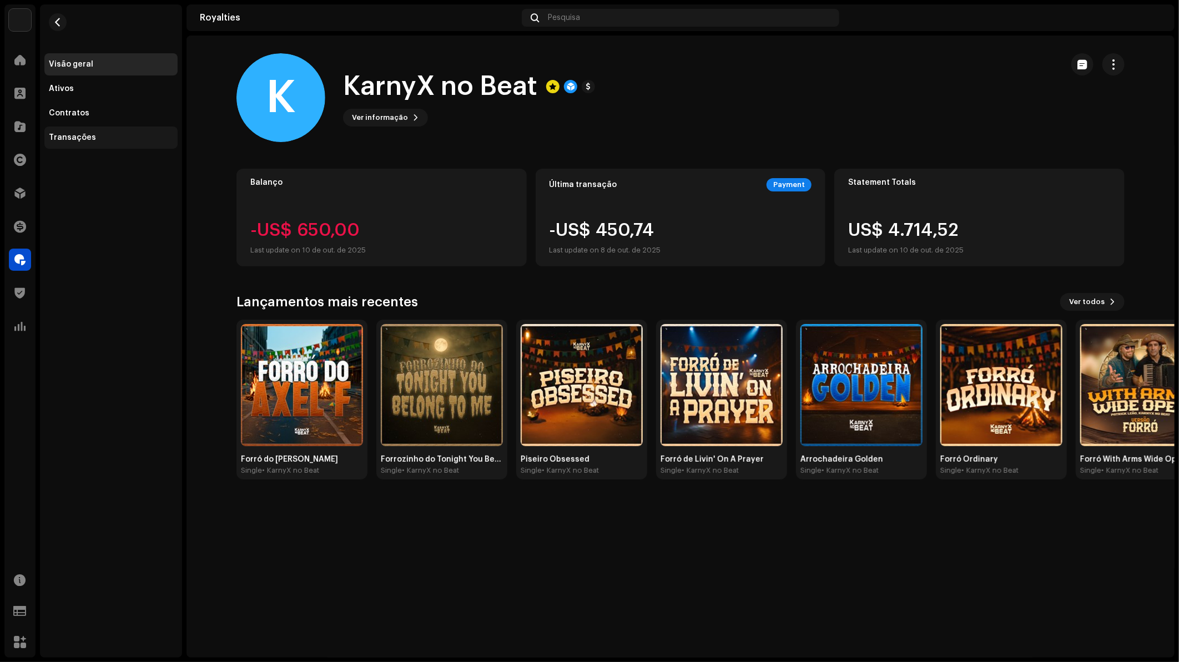
click at [105, 134] on div "Transações" at bounding box center [111, 137] width 124 height 9
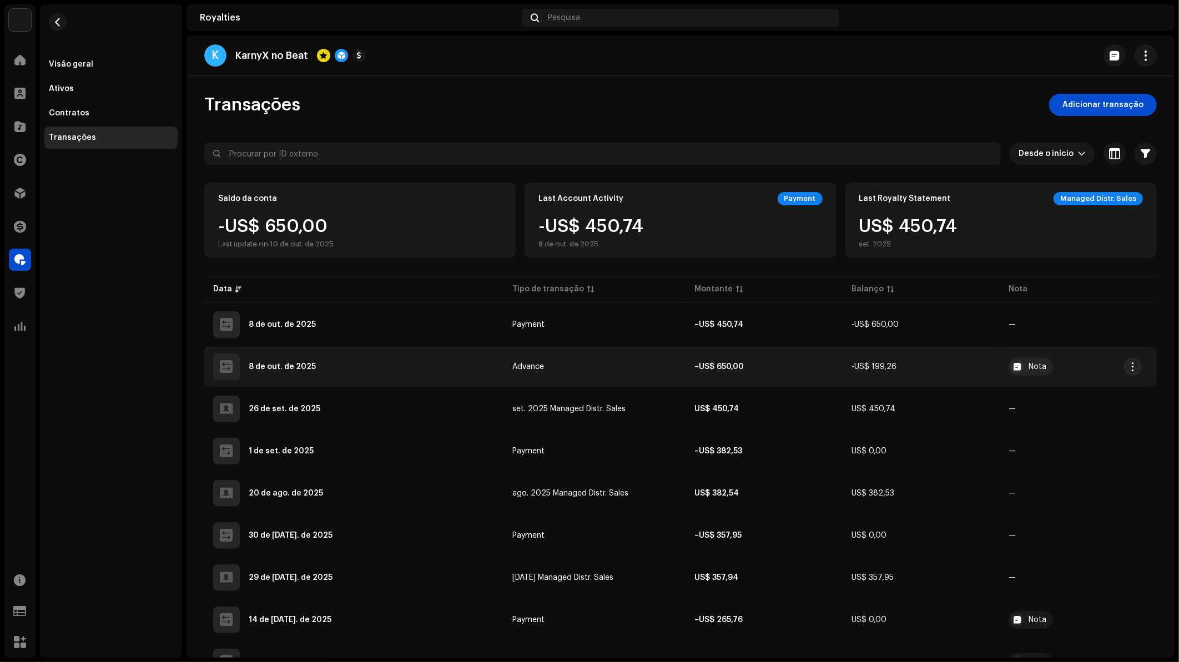
click at [950, 362] on td "-US$ 199,26" at bounding box center [921, 367] width 157 height 40
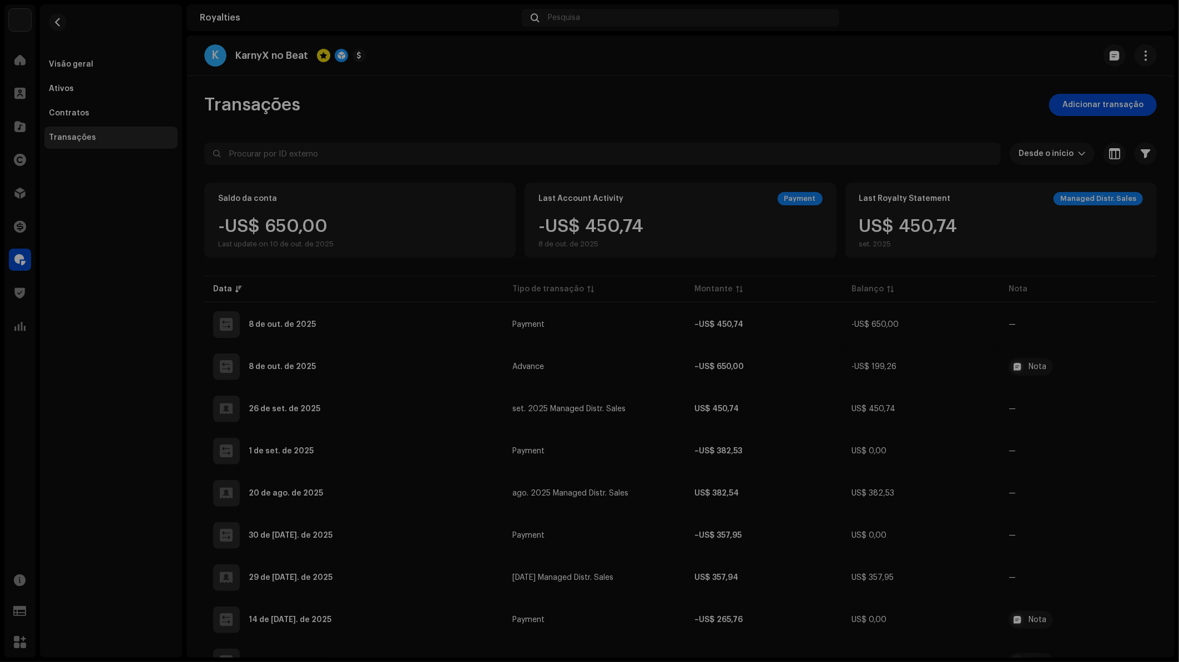
click at [817, 303] on div "Detalhes de transação Tipo de transação Advance Insira a Quantia – US$ 650,00 D…" at bounding box center [589, 331] width 1179 height 662
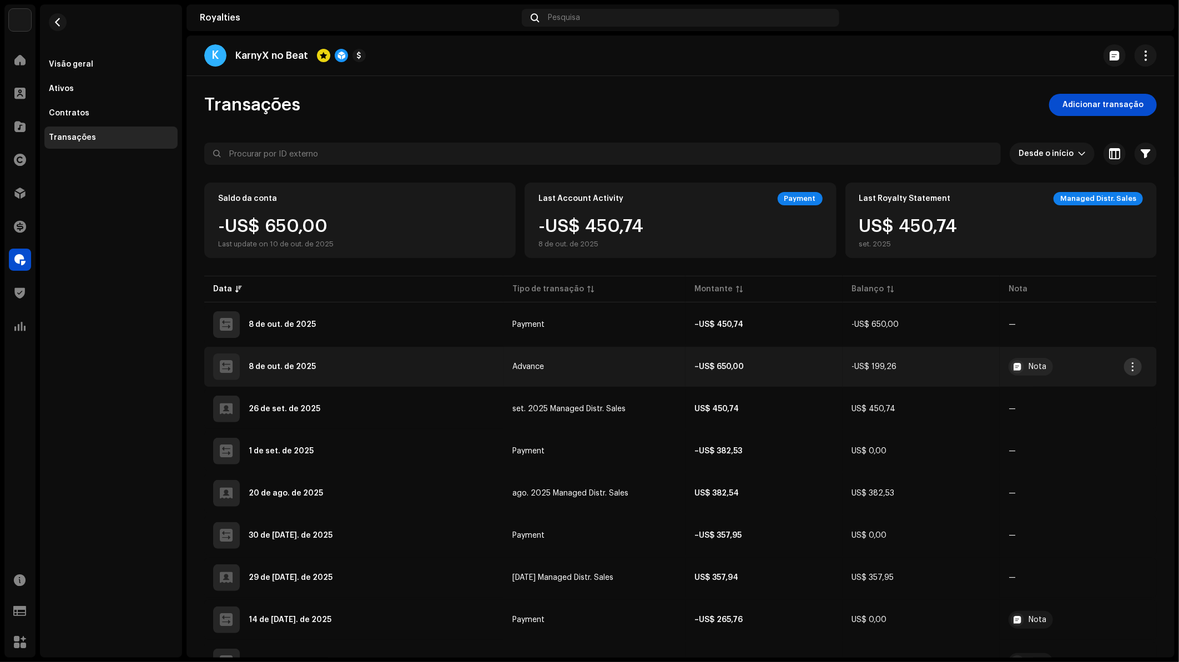
click at [1133, 366] on span "button" at bounding box center [1133, 367] width 8 height 9
click at [1107, 377] on div "View Details" at bounding box center [1081, 391] width 122 height 32
click at [1104, 386] on div "View Details" at bounding box center [1080, 390] width 103 height 9
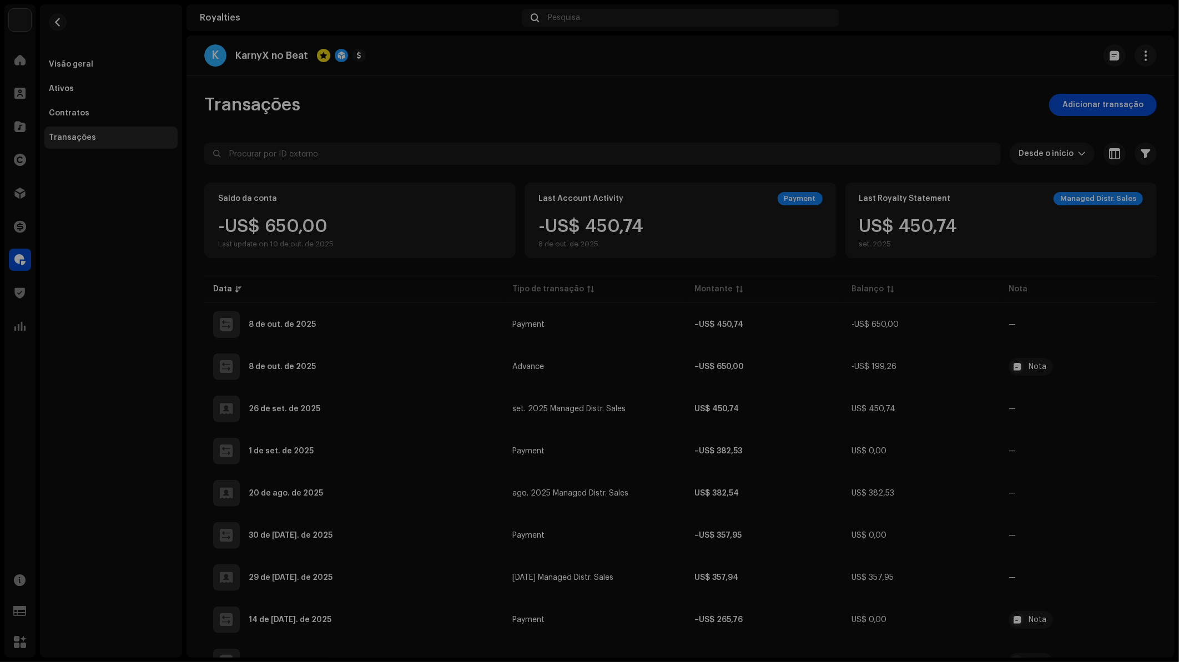
click at [813, 349] on div "Detalhes de transação Tipo de transação Advance Insira a Quantia – US$ 650,00 D…" at bounding box center [589, 331] width 1179 height 662
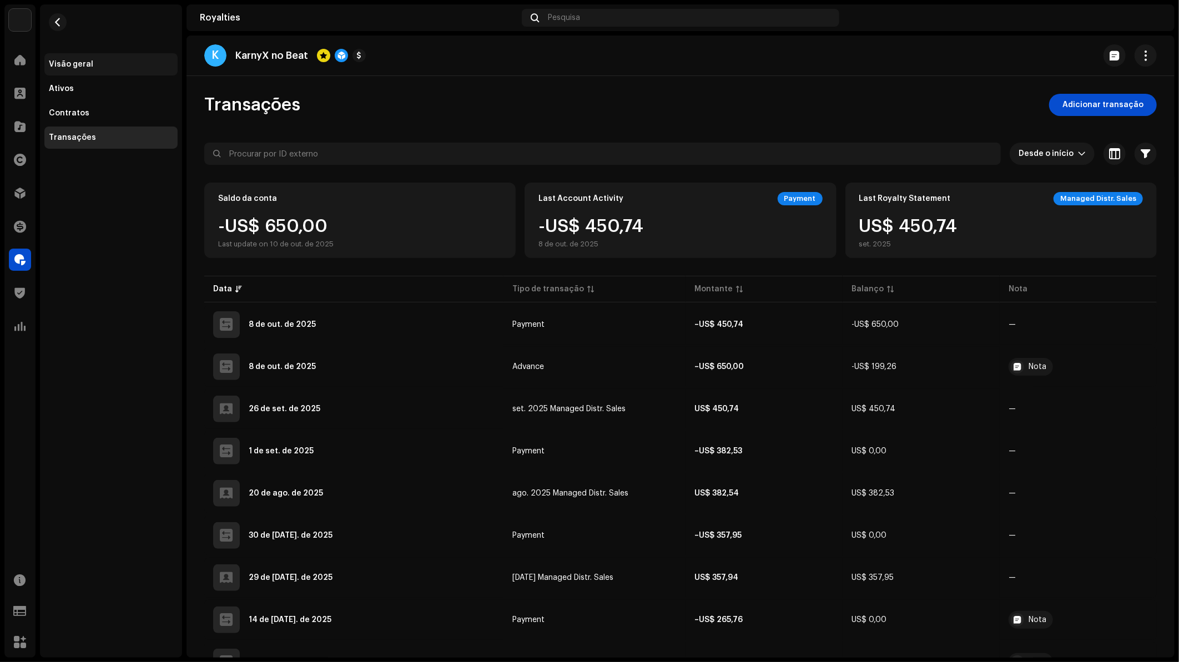
click at [109, 68] on div "Visão geral" at bounding box center [111, 64] width 124 height 9
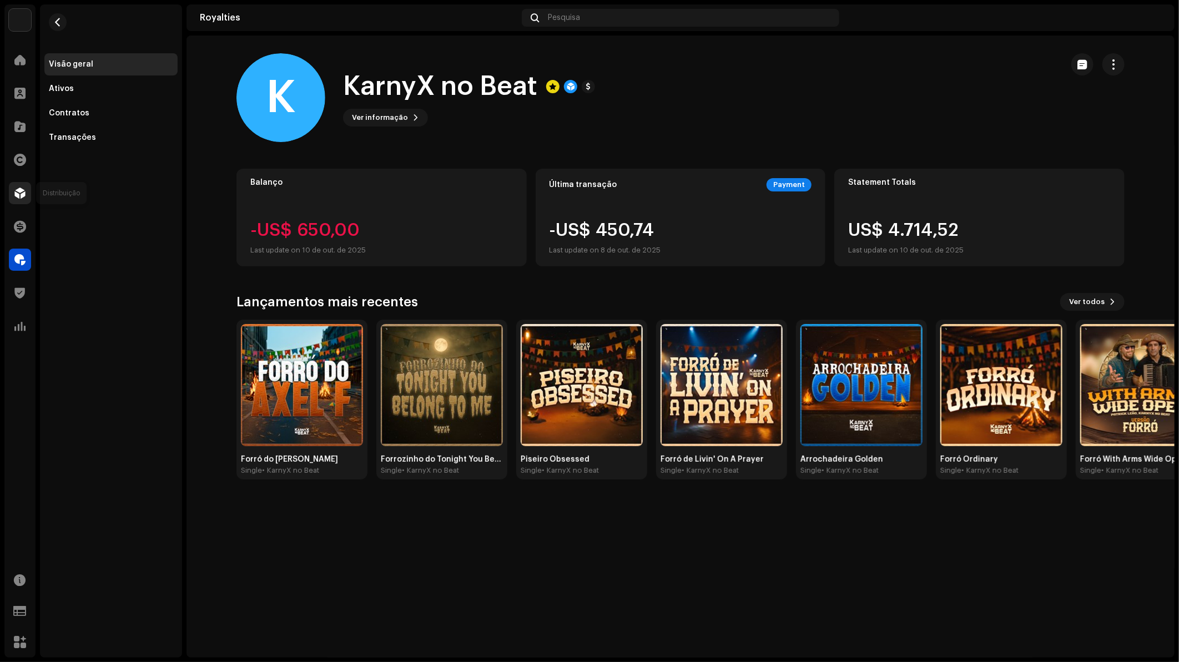
click at [17, 203] on div at bounding box center [20, 193] width 22 height 22
